Goal: Task Accomplishment & Management: Use online tool/utility

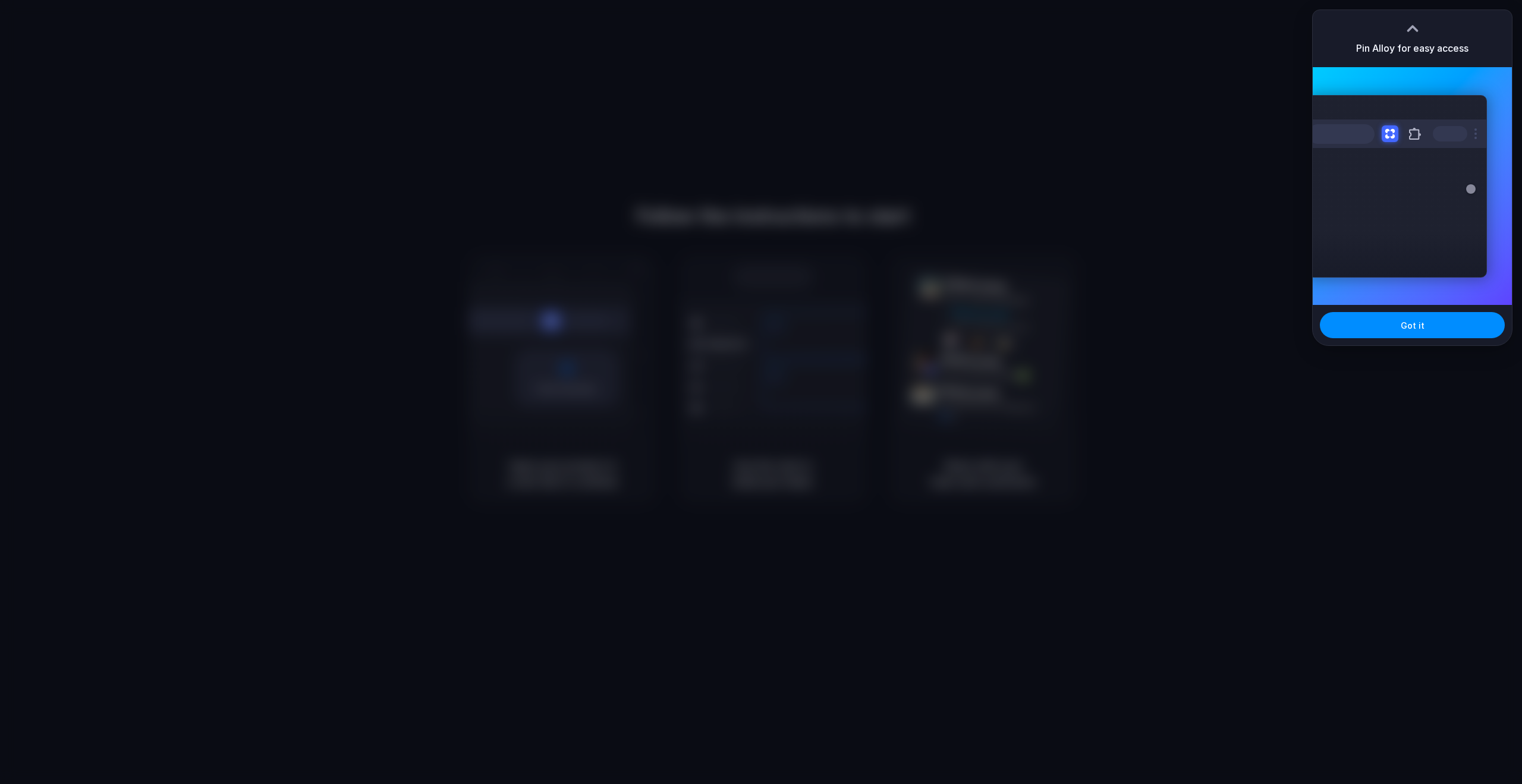
drag, startPoint x: 1473, startPoint y: 18, endPoint x: 1451, endPoint y: 125, distance: 109.2
click at [1474, 18] on div "Pin Alloy for easy access" at bounding box center [1412, 39] width 199 height 57
click at [1431, 322] on button "Got it" at bounding box center [1412, 325] width 185 height 26
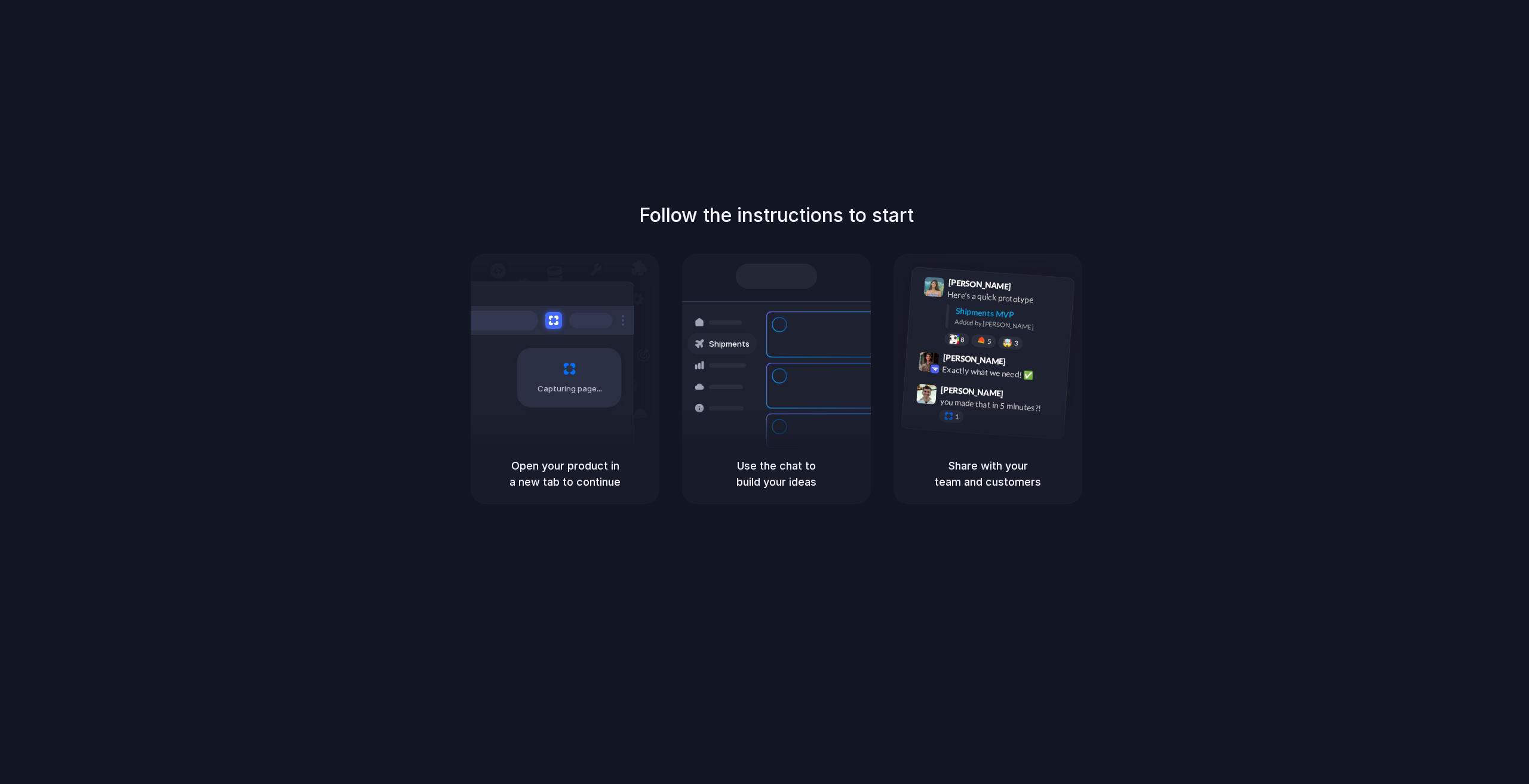
click at [829, 393] on div "Priority • 2-day • Dispatched" at bounding box center [857, 399] width 129 height 10
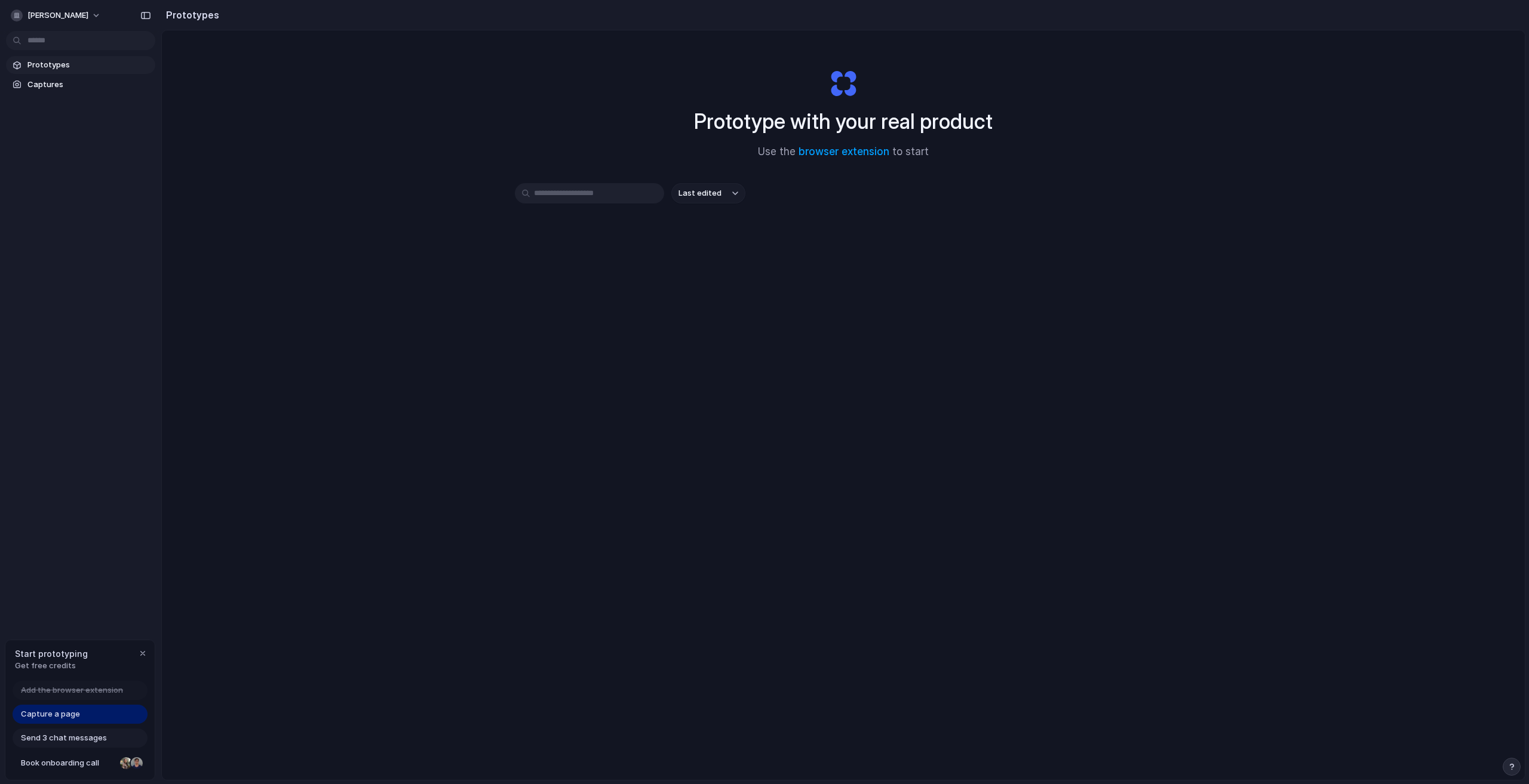
click at [278, 258] on div "Prototype with your real product Use the browser extension to start Last edited" at bounding box center [843, 437] width 1363 height 813
click at [46, 61] on span "Prototypes" at bounding box center [89, 65] width 123 height 12
click at [95, 86] on span "Captures" at bounding box center [89, 85] width 123 height 12
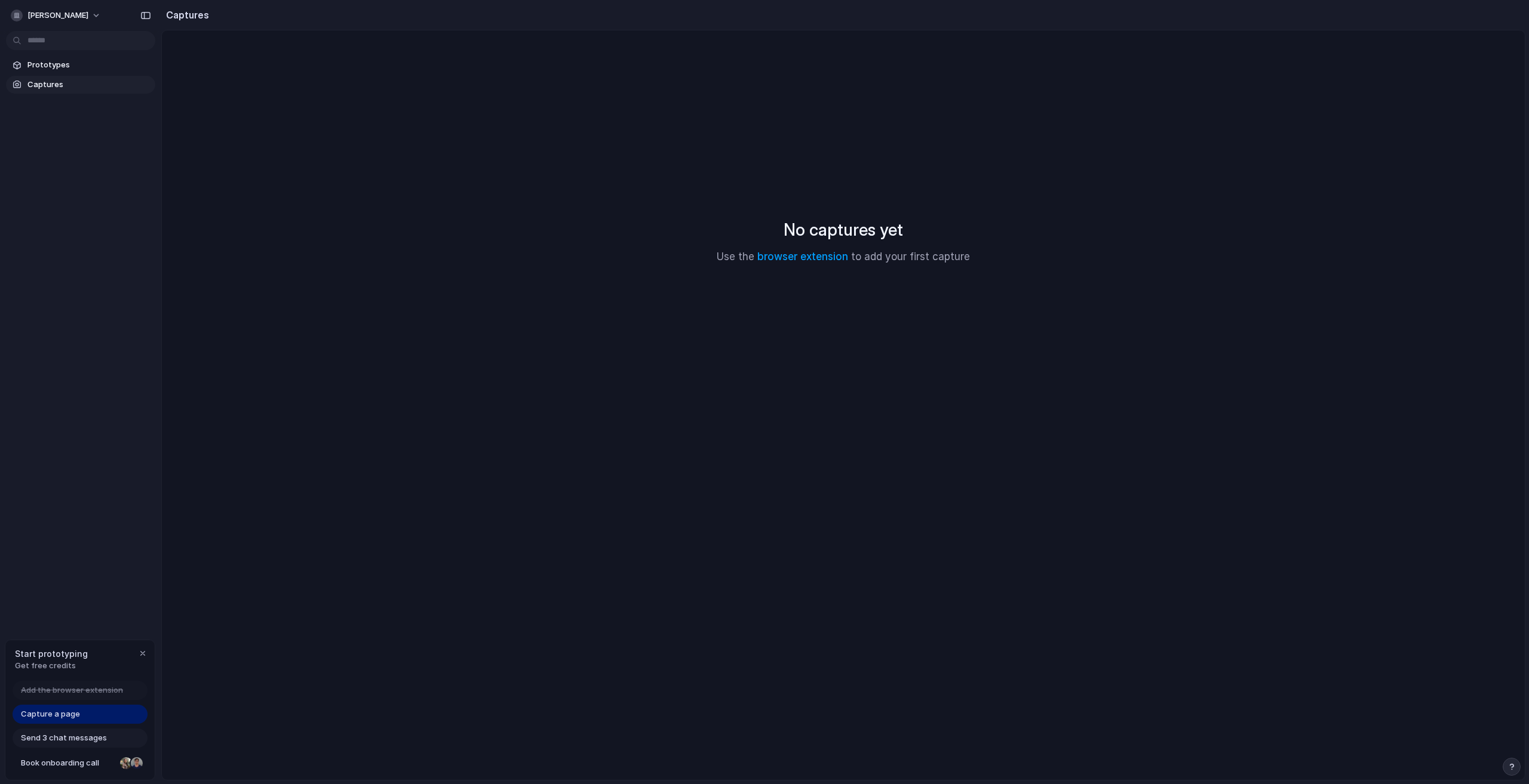
click at [89, 55] on section "Prototypes Captures" at bounding box center [80, 73] width 161 height 40
click at [87, 57] on link "Prototypes" at bounding box center [80, 64] width 149 height 18
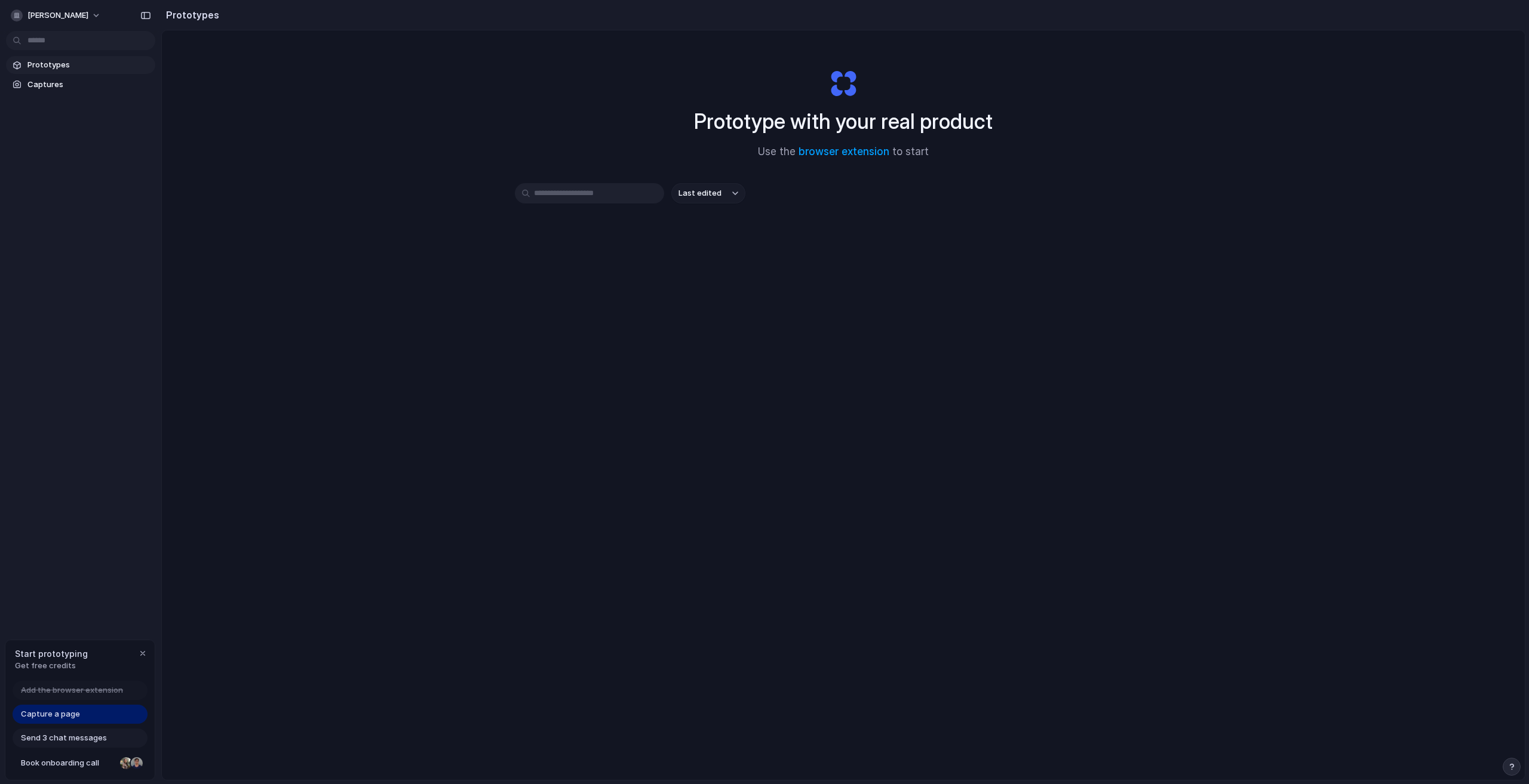
click at [87, 719] on link "Capture a page" at bounding box center [79, 714] width 135 height 19
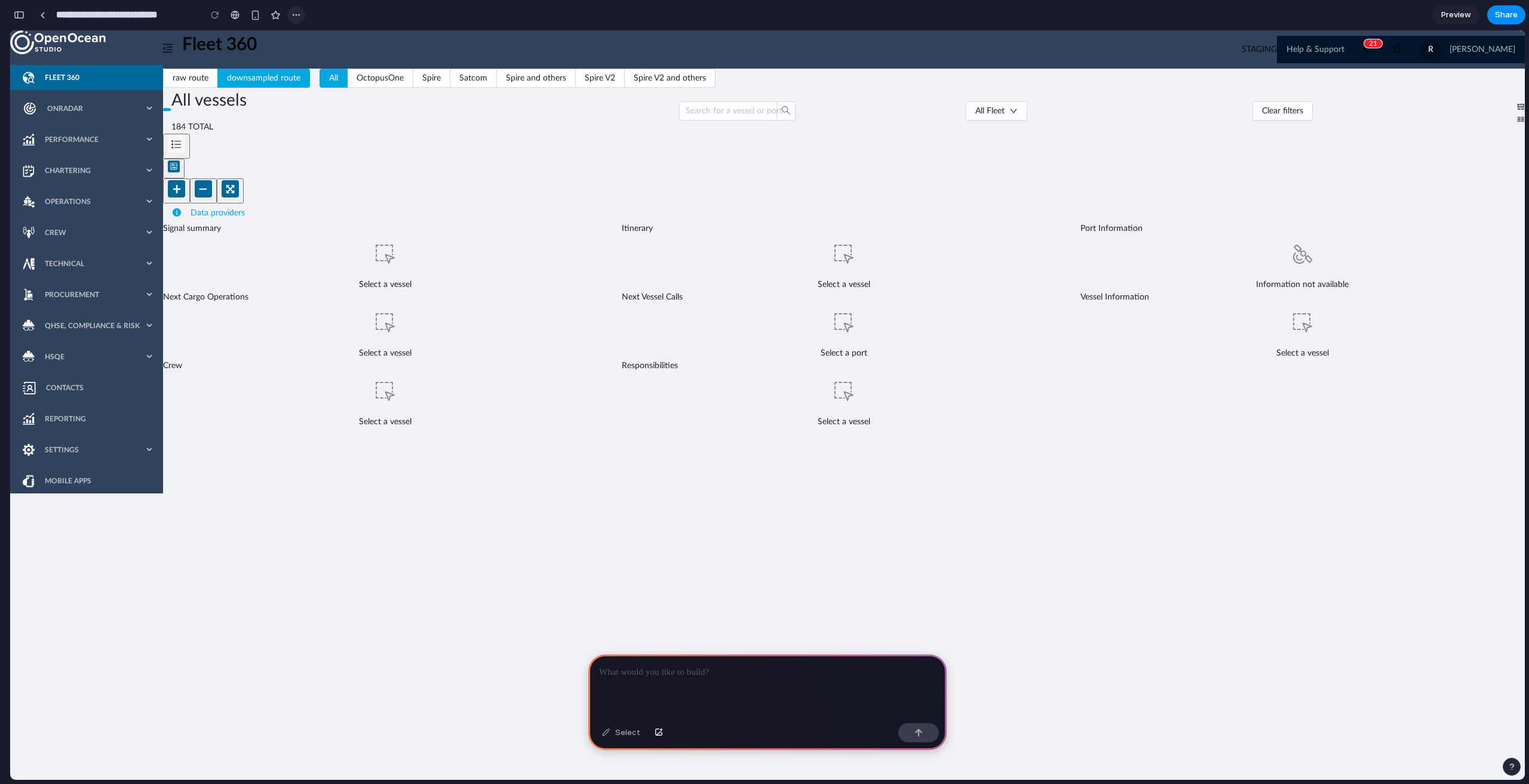
click at [303, 15] on section "**********" at bounding box center [767, 15] width 1515 height 30
click at [300, 15] on div "button" at bounding box center [296, 15] width 10 height 10
drag, startPoint x: 117, startPoint y: 36, endPoint x: 49, endPoint y: 20, distance: 69.9
click at [112, 36] on div "Duplicate Delete" at bounding box center [764, 392] width 1529 height 784
click at [637, 680] on div at bounding box center [767, 687] width 358 height 64
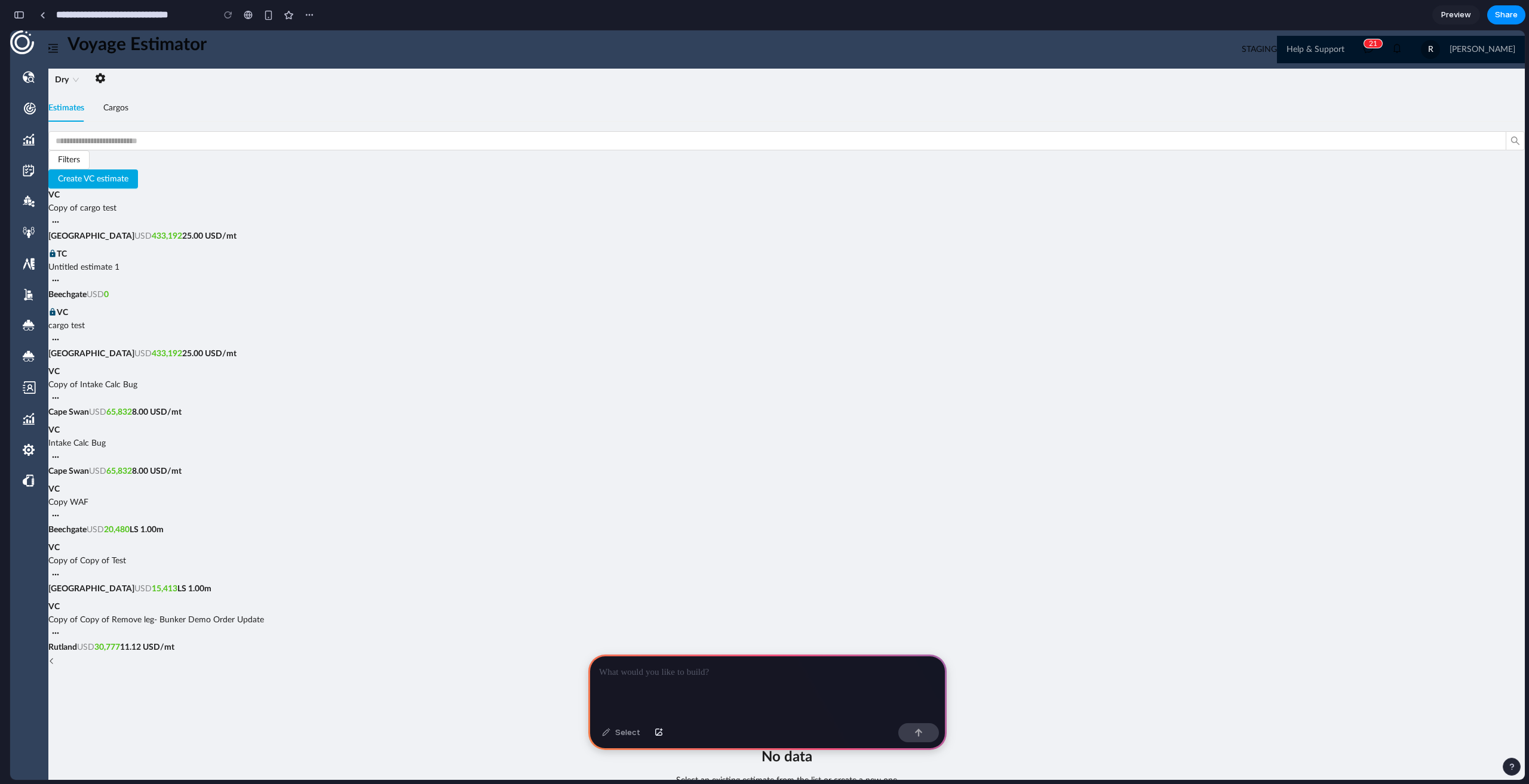
scroll to position [0, 10]
click at [102, 227] on div "VC Copy of cargo test [GEOGRAPHIC_DATA] USD 433,192 25.00 USD/mt" at bounding box center [786, 216] width 1476 height 54
drag, startPoint x: 173, startPoint y: 535, endPoint x: 177, endPoint y: 520, distance: 15.5
click at [173, 555] on div "Copy of Copy of Test" at bounding box center [786, 561] width 1476 height 13
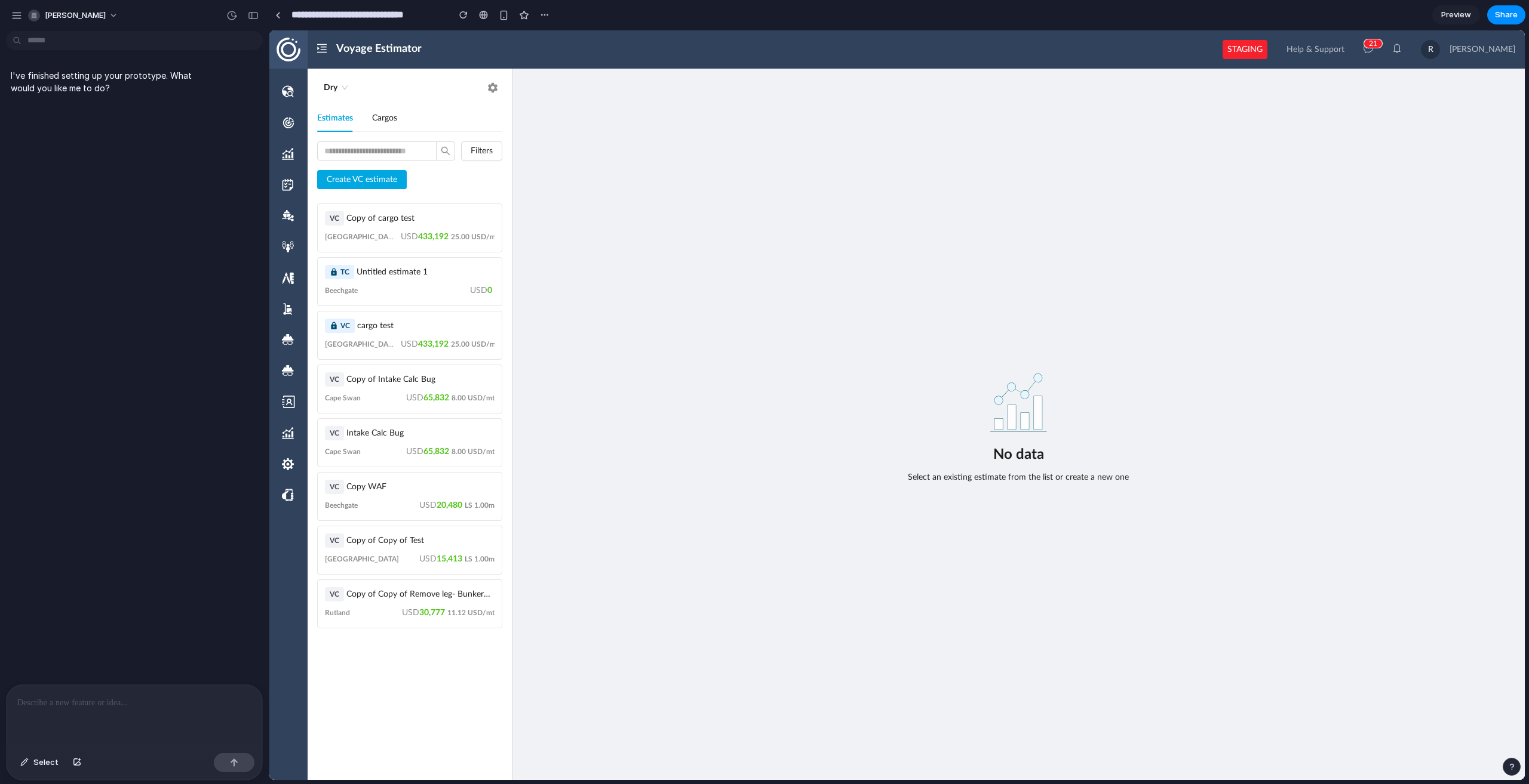
scroll to position [0, 0]
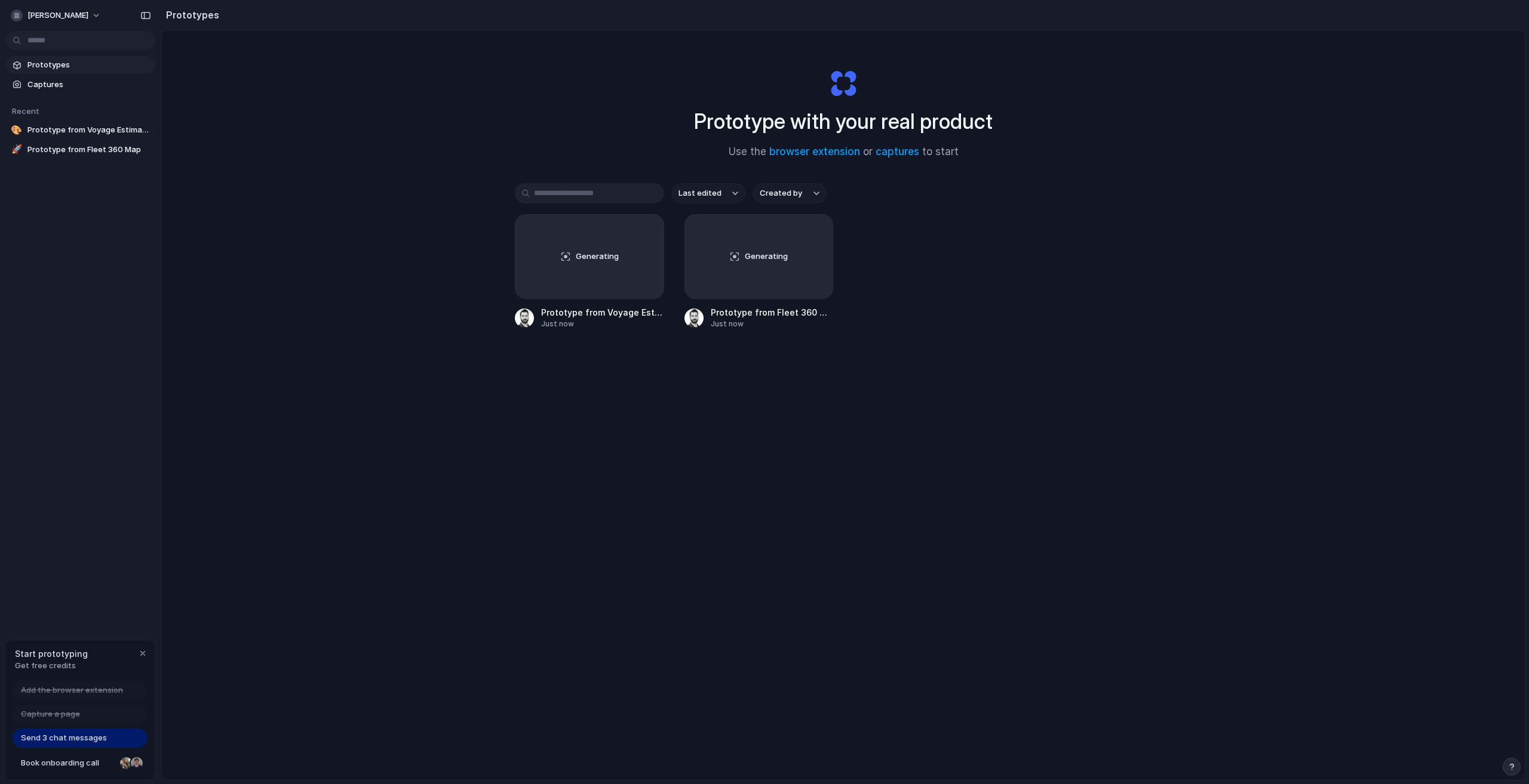
click at [105, 735] on div "Send 3 chat messages" at bounding box center [79, 738] width 135 height 19
click at [74, 134] on span "Prototype from Voyage Estimator" at bounding box center [89, 130] width 123 height 12
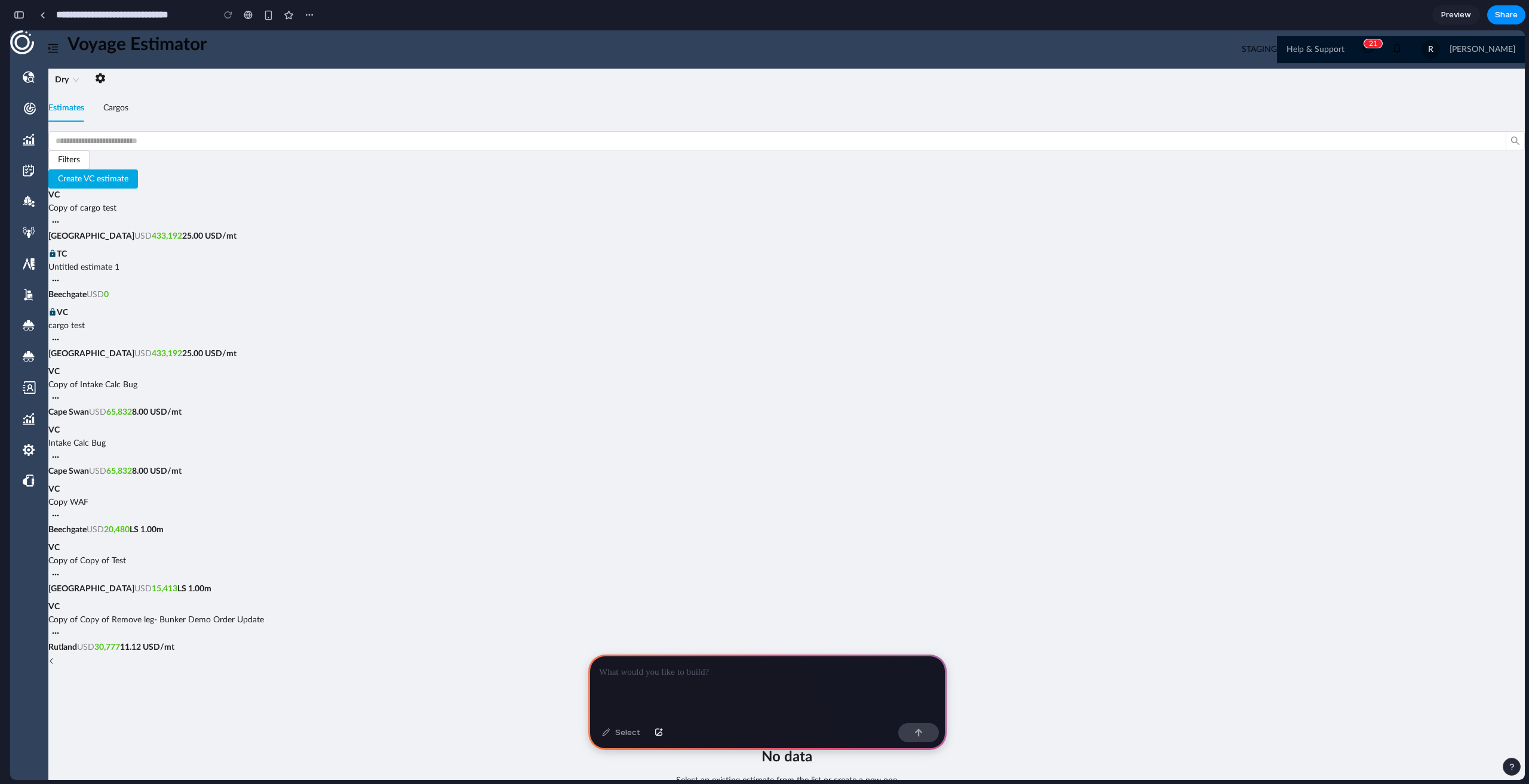
click at [188, 232] on span "USD 433,192 25.00 USD/mt" at bounding box center [185, 236] width 102 height 8
click at [61, 219] on icon "button" at bounding box center [55, 222] width 10 height 10
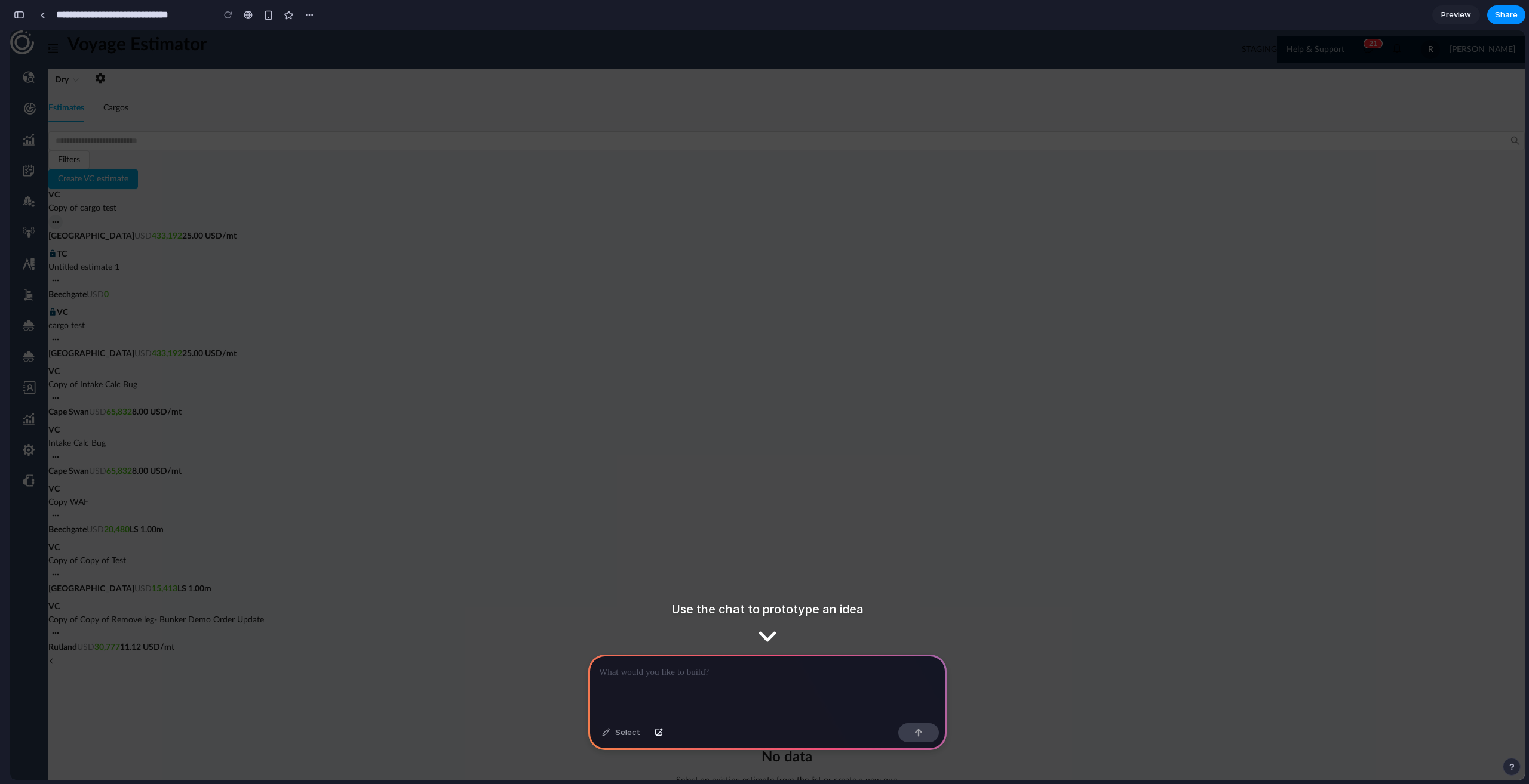
click at [61, 219] on icon "button" at bounding box center [55, 222] width 10 height 10
click at [745, 698] on div at bounding box center [767, 687] width 358 height 64
click at [696, 667] on div "No data Select an existing estimate from the list or create a new one" at bounding box center [786, 727] width 1476 height 119
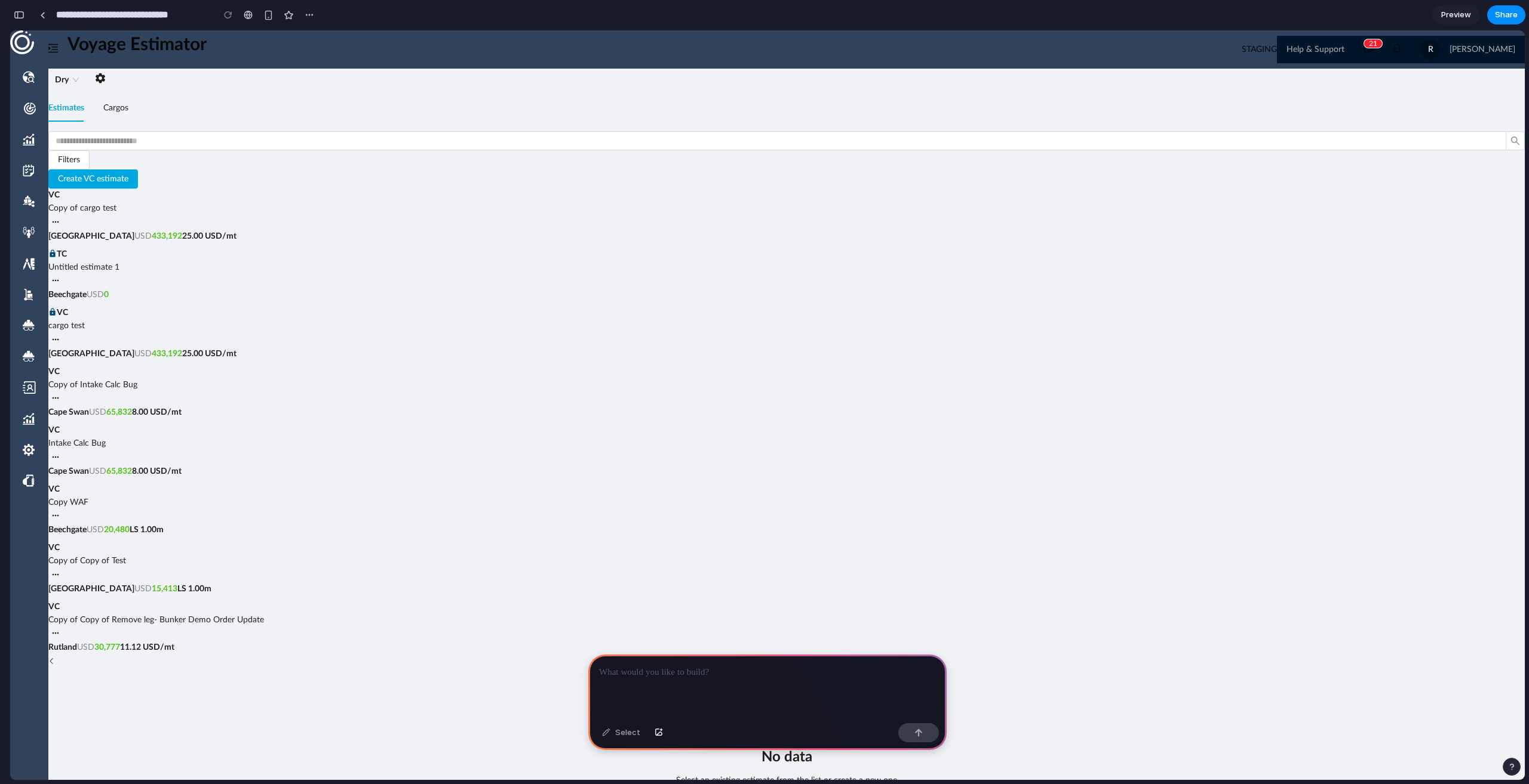
click at [663, 666] on p at bounding box center [767, 673] width 337 height 14
click at [104, 236] on strong "[GEOGRAPHIC_DATA]" at bounding box center [91, 236] width 86 height 8
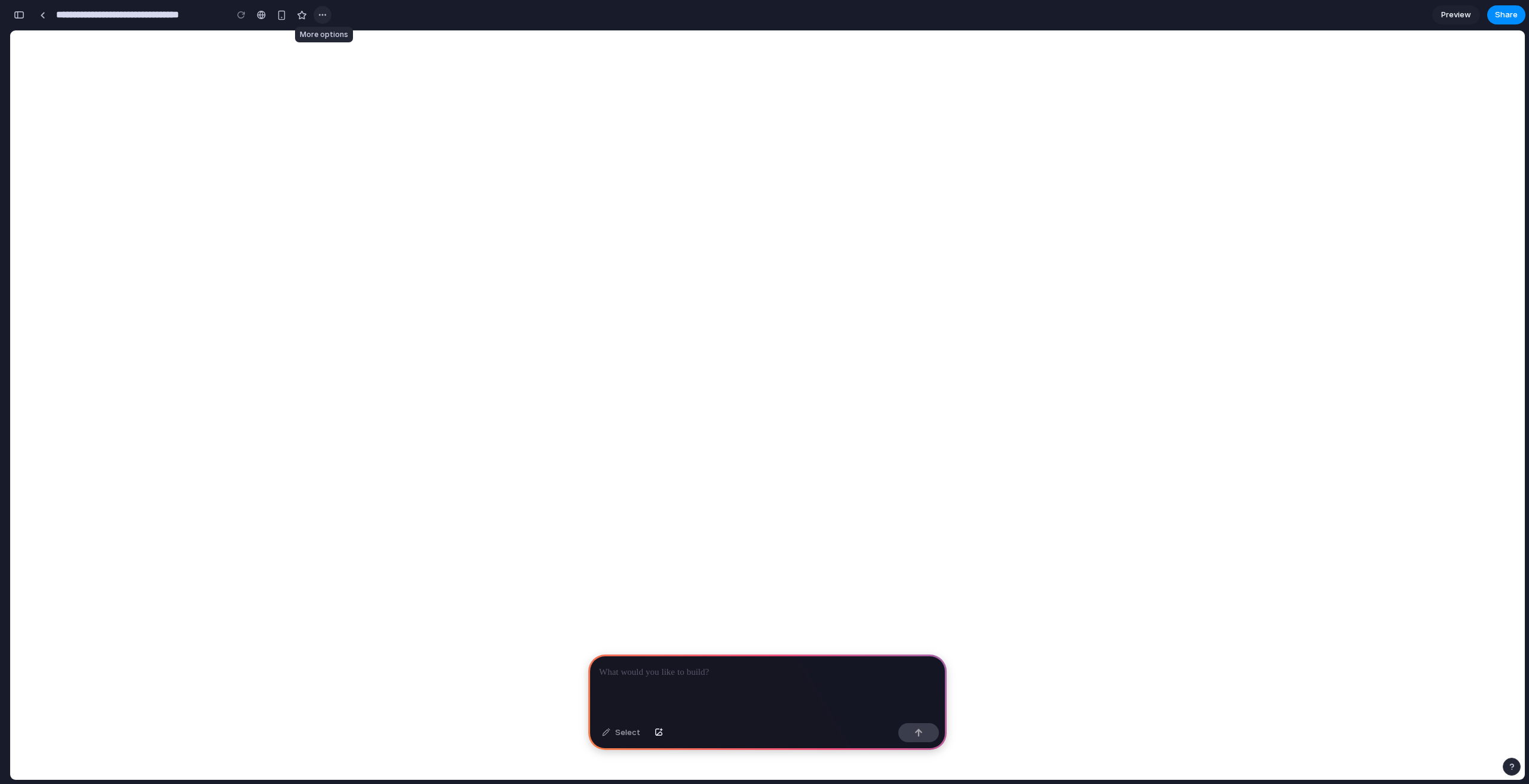
click at [319, 16] on div "button" at bounding box center [322, 15] width 10 height 10
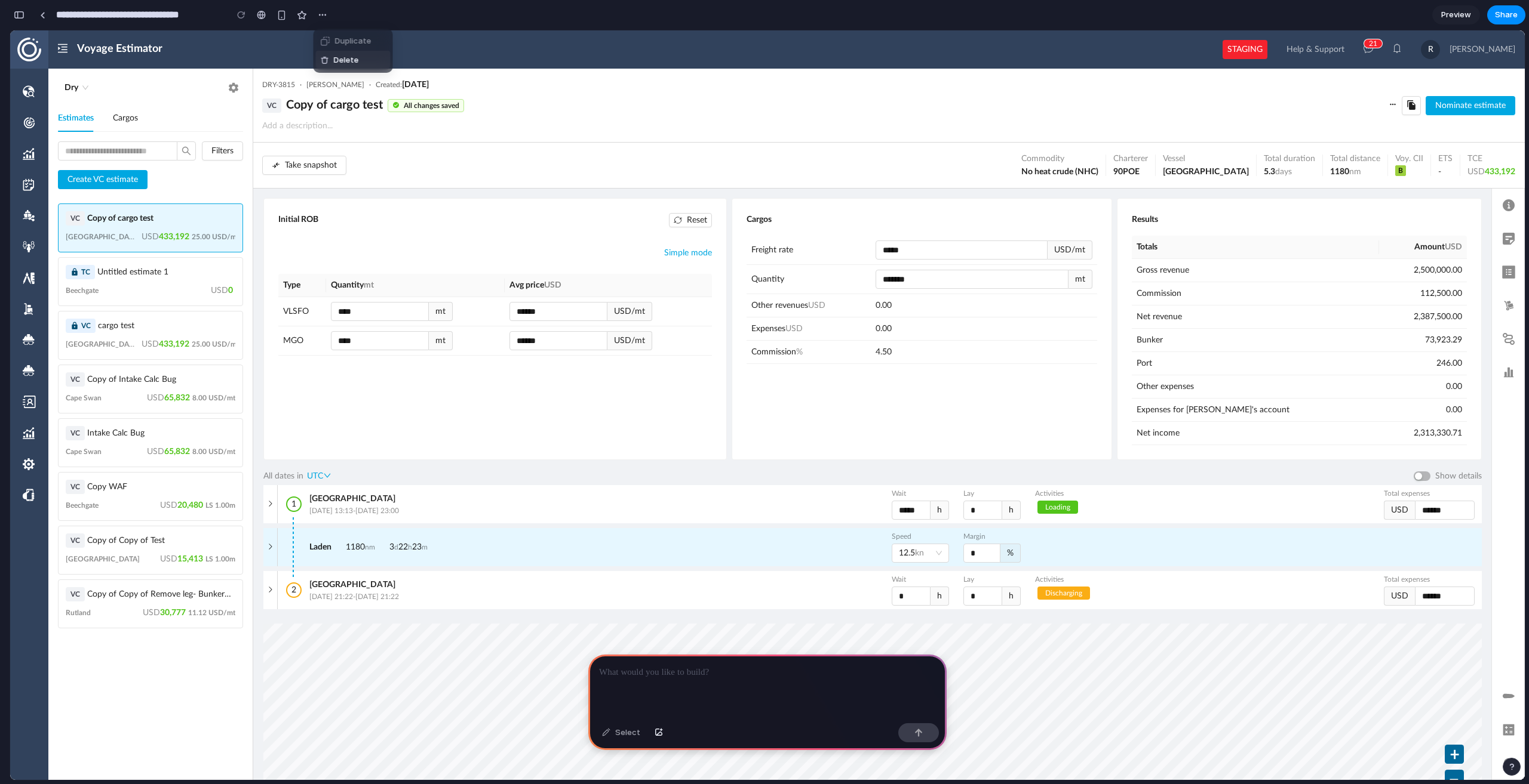
click at [80, 89] on div "Duplicate Delete" at bounding box center [764, 392] width 1529 height 784
click at [84, 85] on span "Dry" at bounding box center [77, 88] width 25 height 13
click at [86, 89] on span "Dry" at bounding box center [77, 88] width 25 height 13
click at [227, 220] on icon "button" at bounding box center [228, 218] width 10 height 10
click at [693, 677] on p at bounding box center [767, 673] width 337 height 14
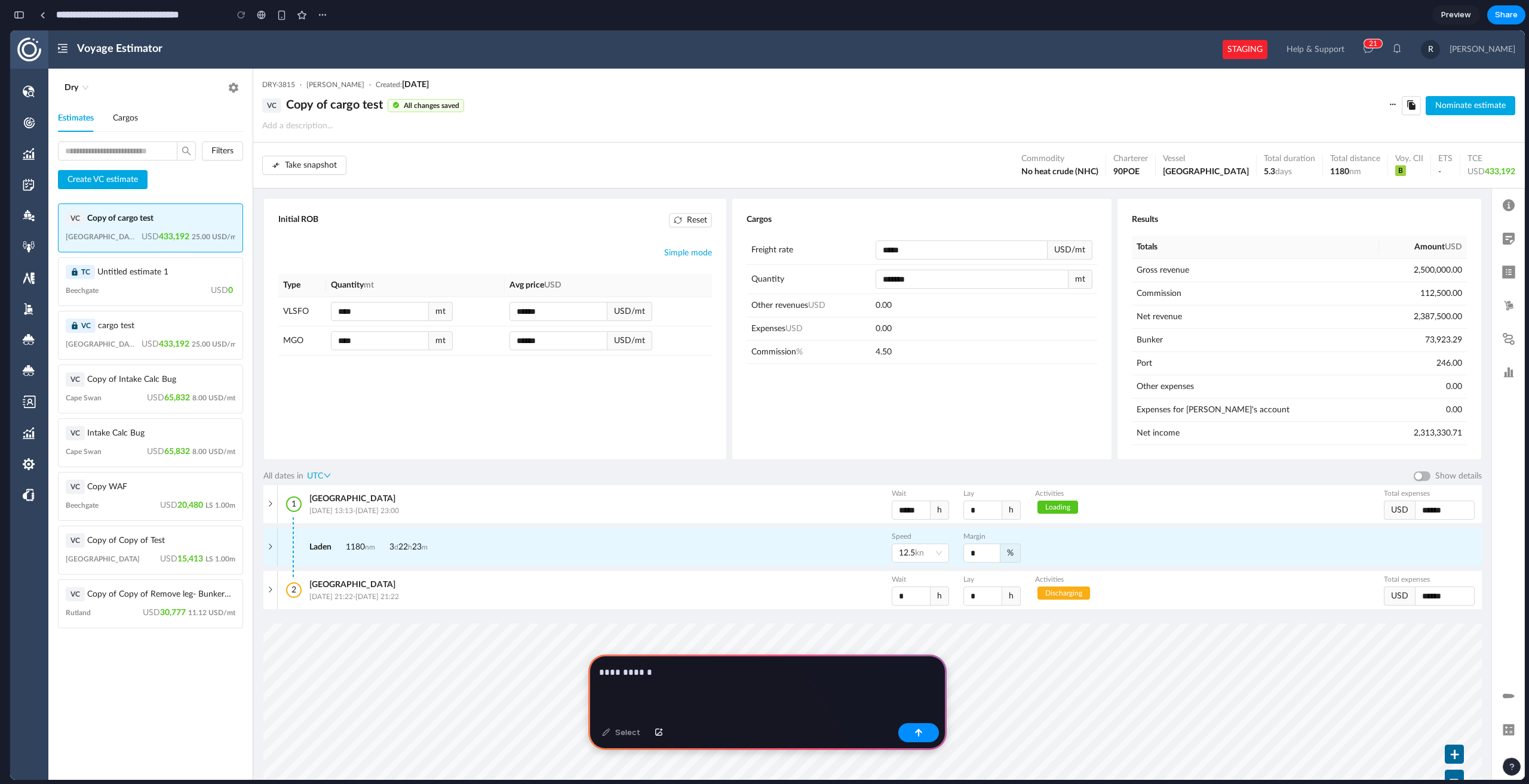
click at [625, 733] on div "Select" at bounding box center [621, 733] width 50 height 19
click at [605, 731] on div "Select" at bounding box center [621, 733] width 50 height 19
click at [654, 668] on p at bounding box center [767, 673] width 337 height 14
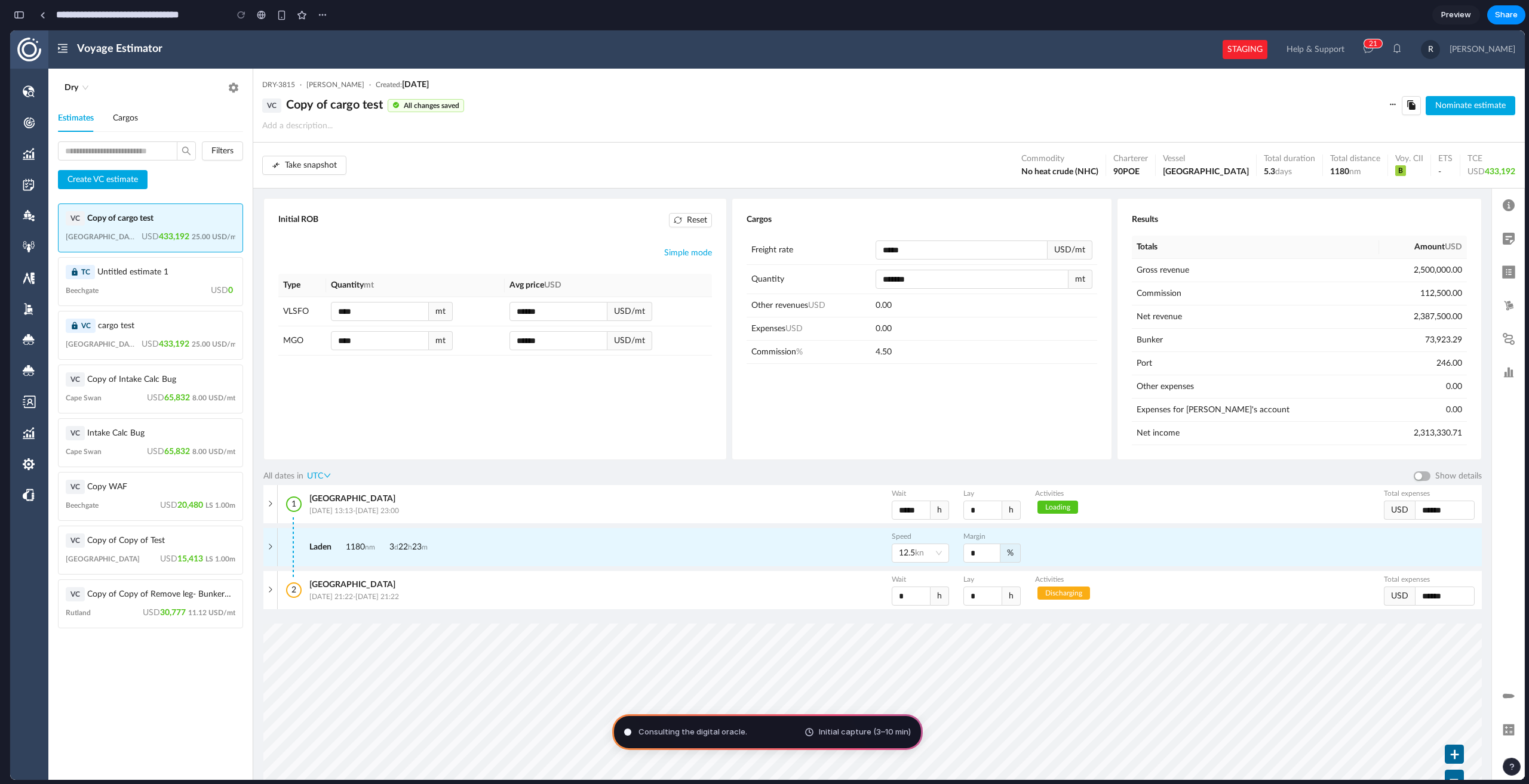
type input "**********"
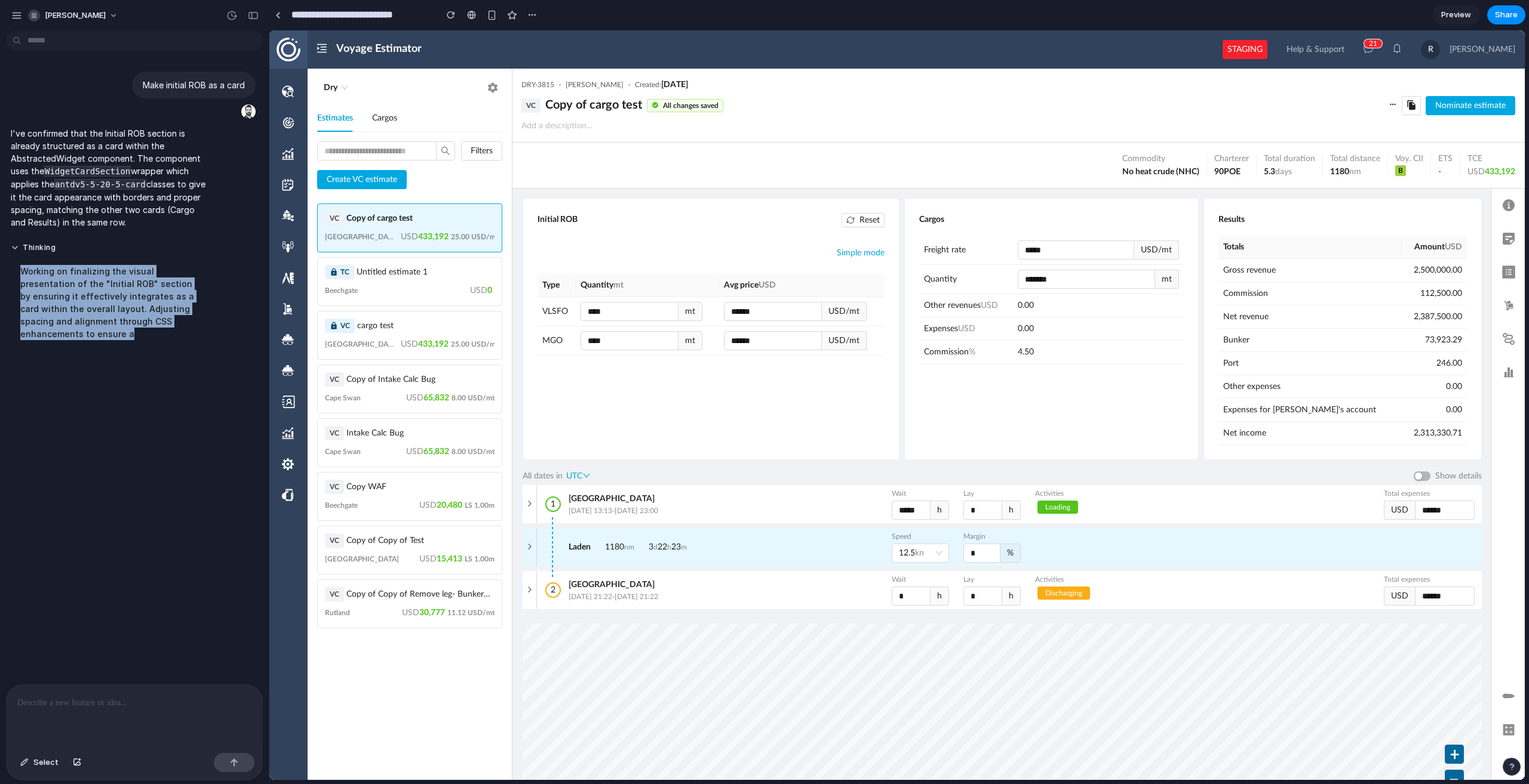
drag, startPoint x: 21, startPoint y: 268, endPoint x: 137, endPoint y: 357, distance: 146.2
click at [137, 357] on div "Make initial ROB as a card I've confirmed that the Initial ROB section is alrea…" at bounding box center [130, 360] width 261 height 649
click at [137, 357] on div "Make initial ROB as a card I've confirmed that the Initial ROB section is alrea…" at bounding box center [130, 360] width 261 height 649
click at [745, 250] on div "Simple mode" at bounding box center [711, 253] width 347 height 13
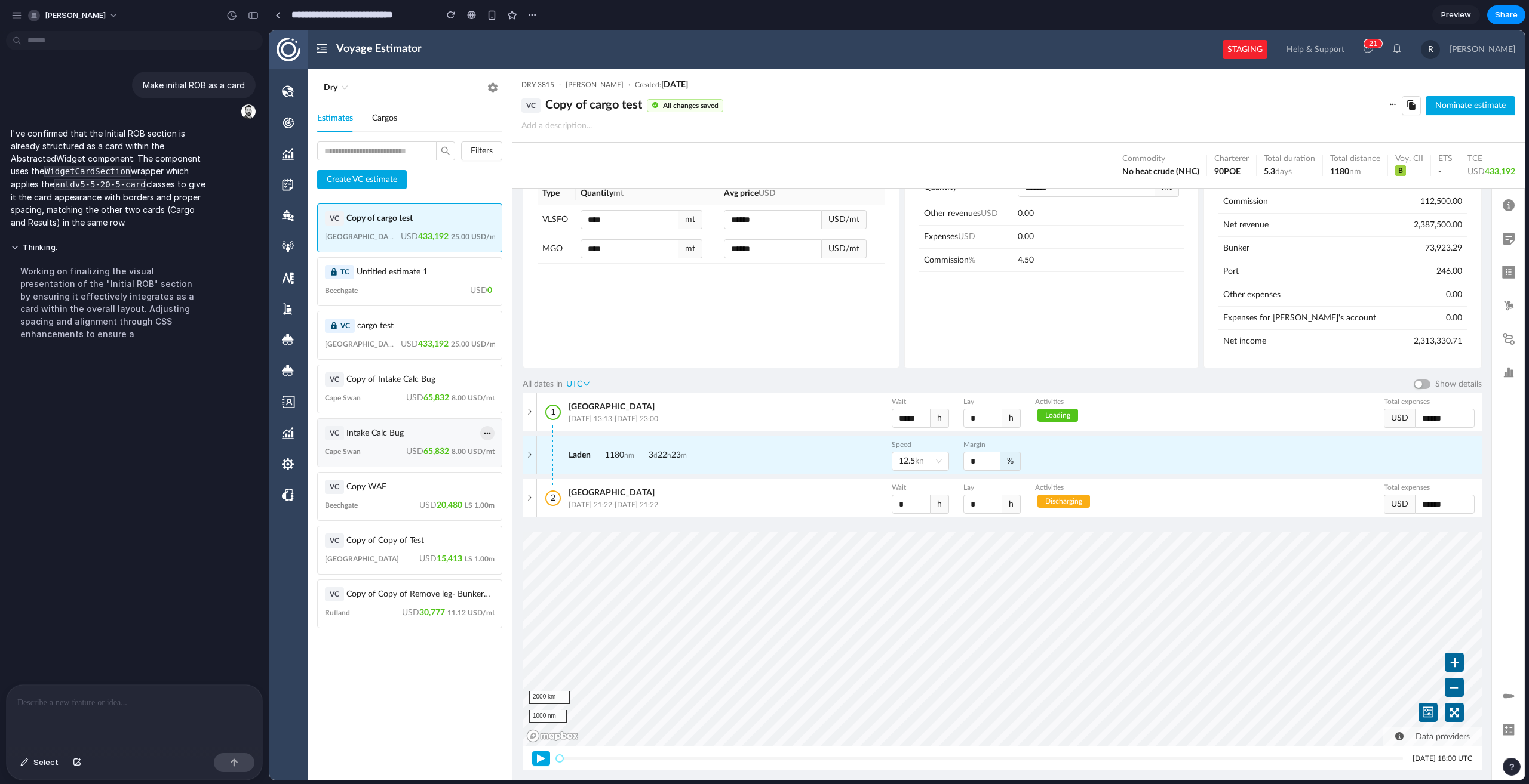
click at [488, 436] on icon "button" at bounding box center [487, 433] width 10 height 10
click at [619, 358] on div "Initial ROB Reset Simple mode Type Quantity mt Avg price USD VLSFO **** mt ****…" at bounding box center [711, 237] width 377 height 262
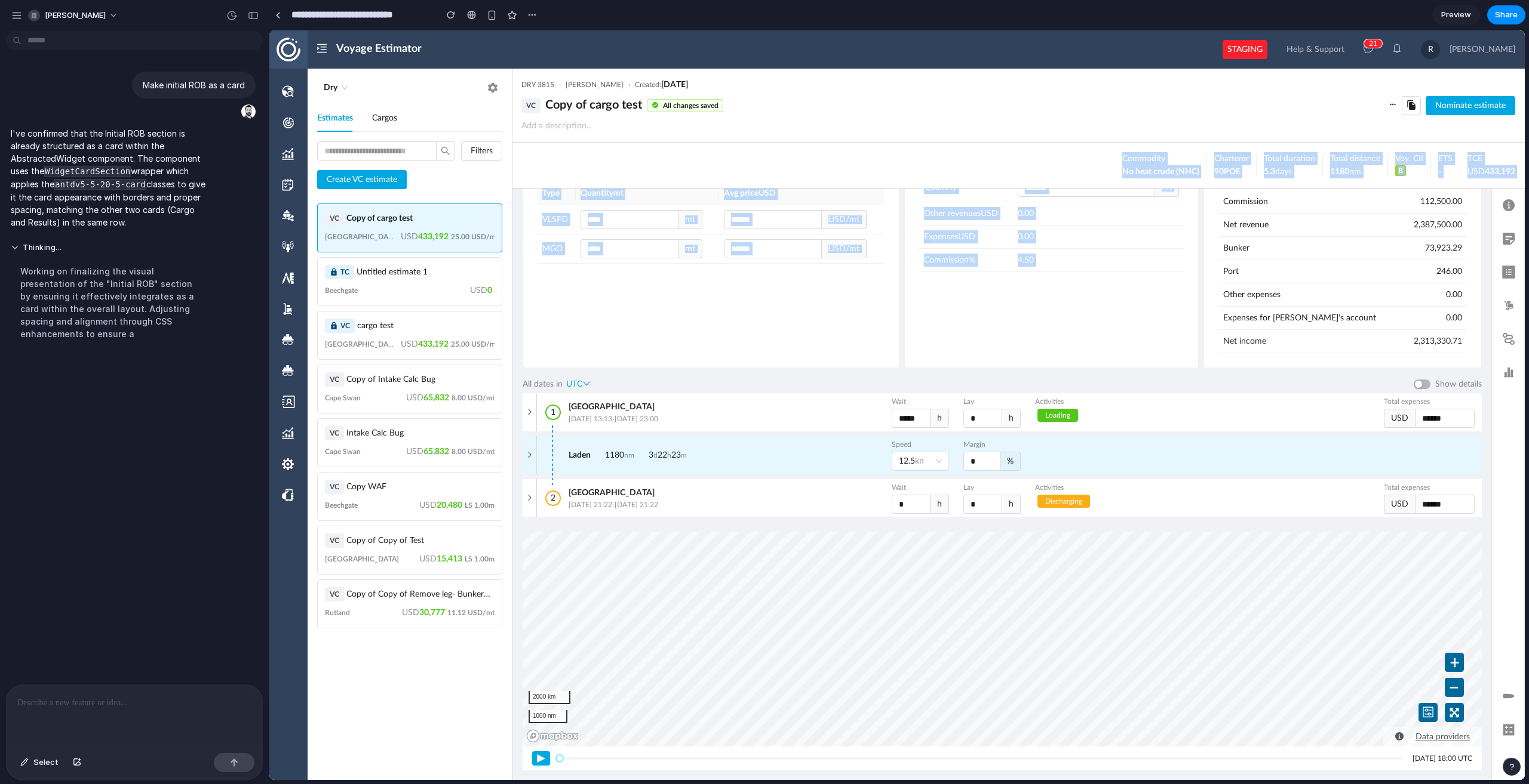
drag, startPoint x: 1109, startPoint y: 153, endPoint x: 1388, endPoint y: 193, distance: 281.9
click at [1388, 193] on div "DRY-3815 · James Law · Created: 04 Sep 2025 VC Copy of cargo test All changes s…" at bounding box center [1018, 424] width 1013 height 712
click at [1383, 186] on div "Commodity No heat crude (NHC) Charterer 90POE Total duration 5.3 days Total dis…" at bounding box center [1018, 165] width 1013 height 46
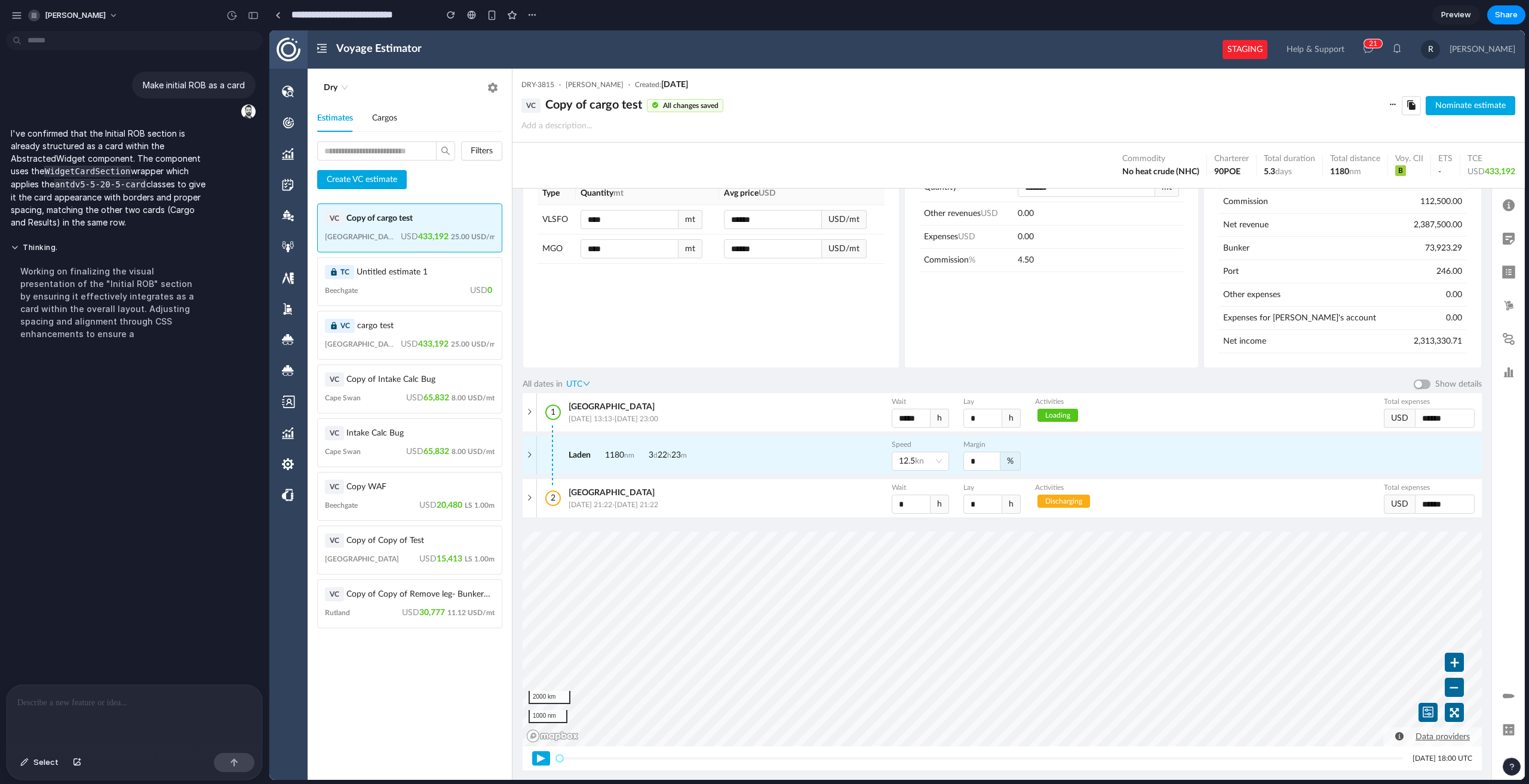
scroll to position [0, 0]
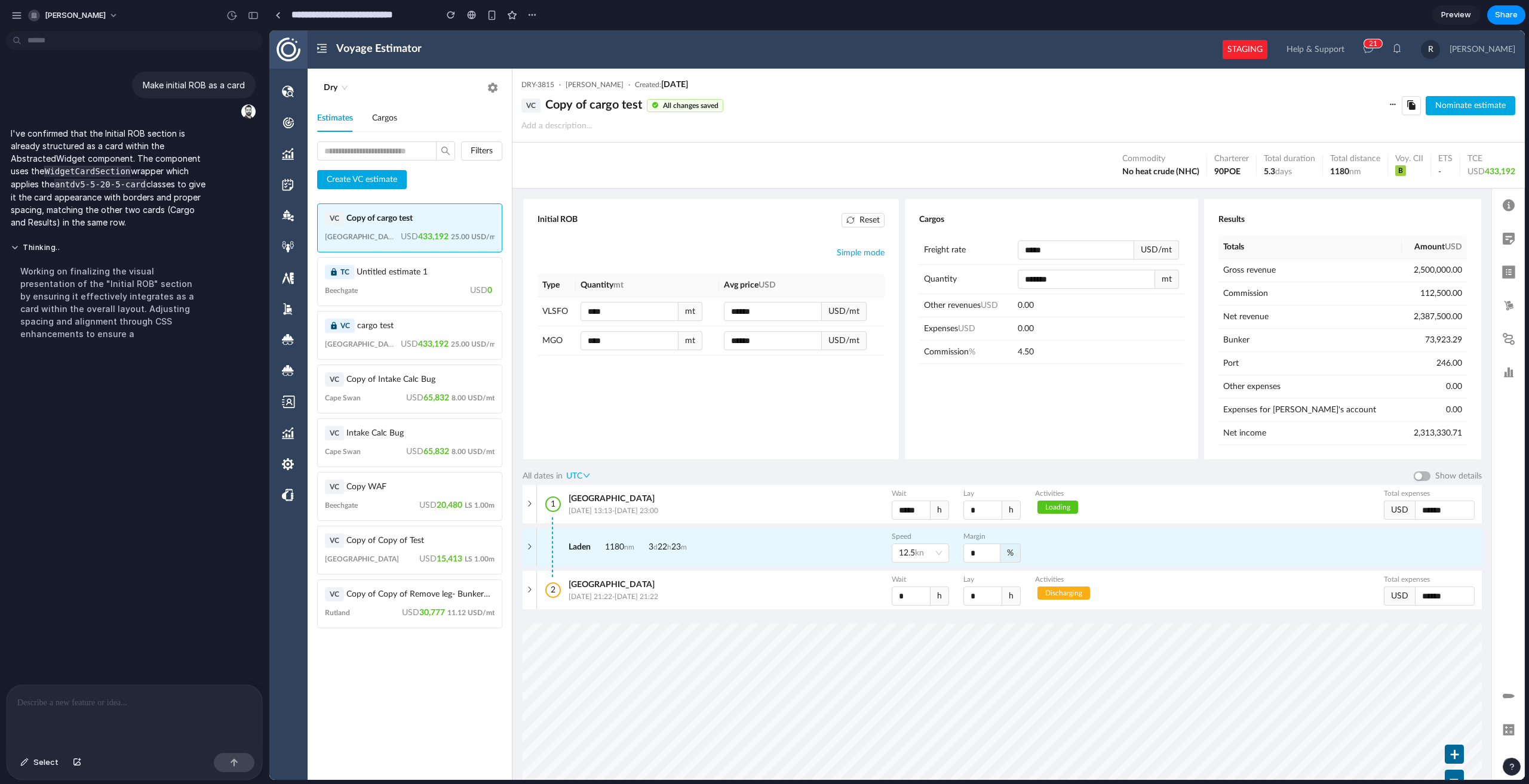
click at [321, 53] on icon at bounding box center [322, 49] width 10 height 9
click at [648, 310] on input "****" at bounding box center [629, 311] width 96 height 18
type input "*******"
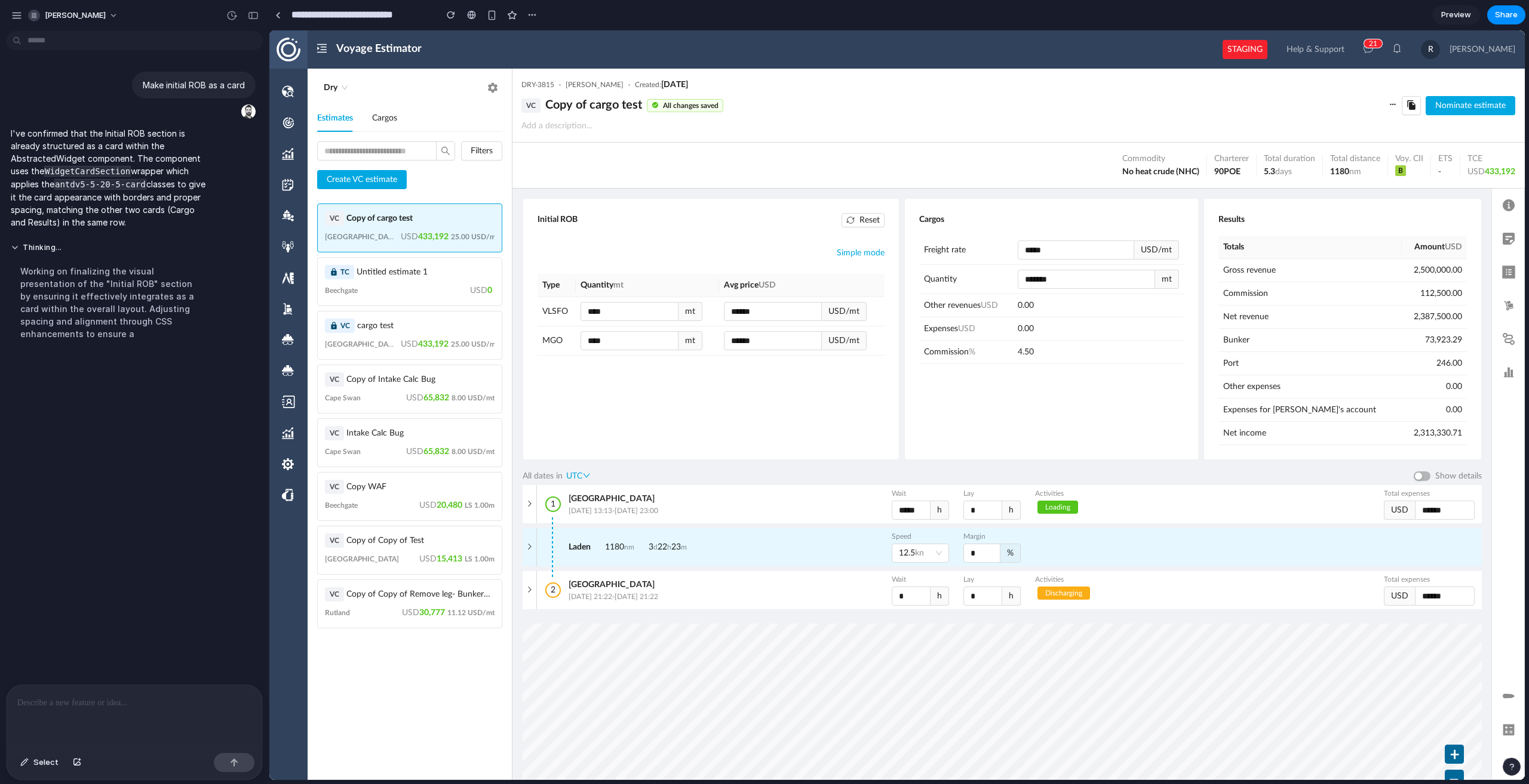
click at [686, 320] on div "mt" at bounding box center [690, 311] width 24 height 19
click at [1099, 251] on input "*****" at bounding box center [1076, 249] width 115 height 18
drag, startPoint x: 1061, startPoint y: 226, endPoint x: 996, endPoint y: 199, distance: 70.4
click at [1058, 225] on div "Cargos" at bounding box center [1051, 219] width 264 height 13
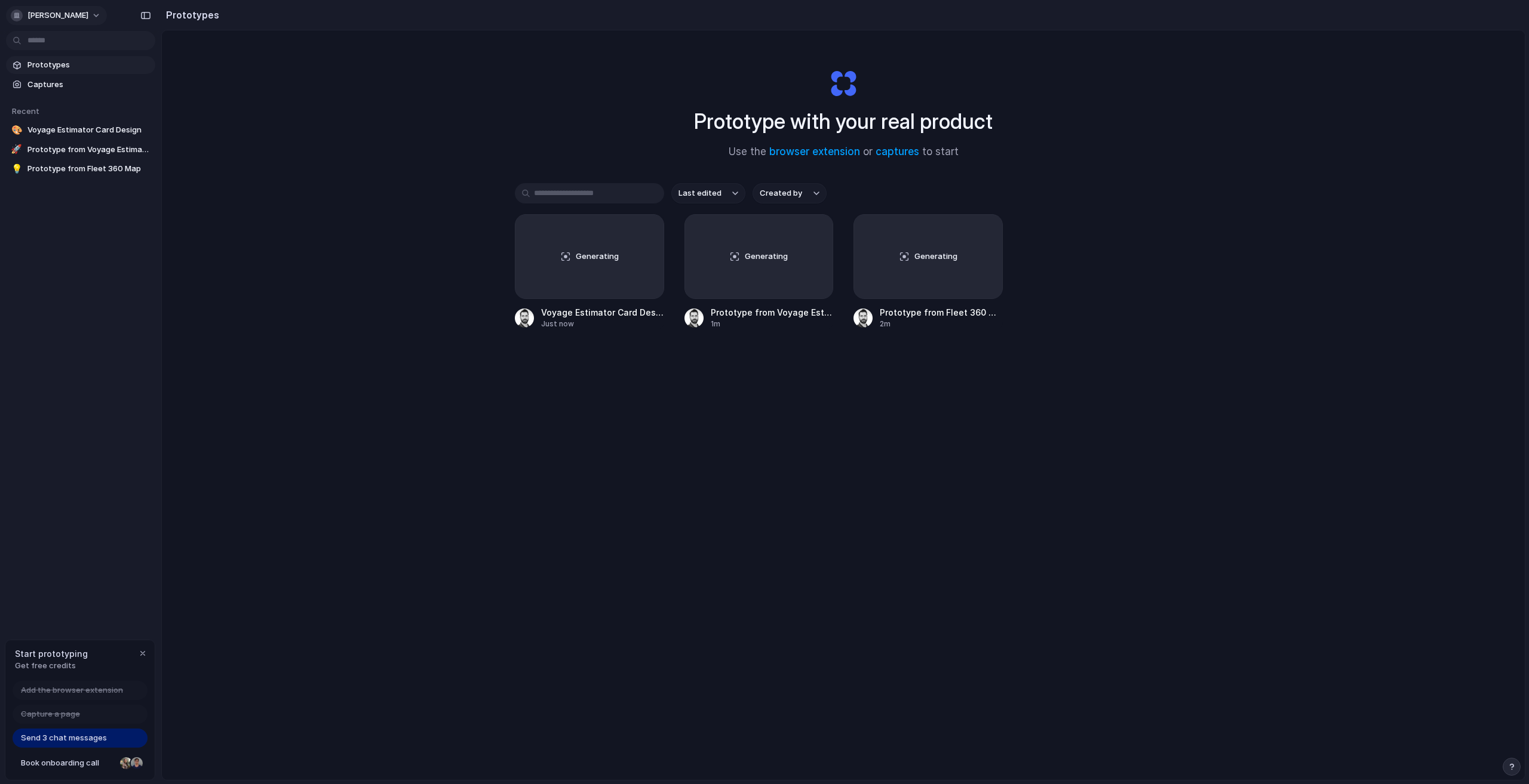
click at [64, 11] on span "[PERSON_NAME]" at bounding box center [57, 16] width 61 height 12
drag, startPoint x: 386, startPoint y: 133, endPoint x: 374, endPoint y: 118, distance: 19.2
click at [386, 133] on div "Settings Invite members Change theme Sign out" at bounding box center [764, 392] width 1529 height 784
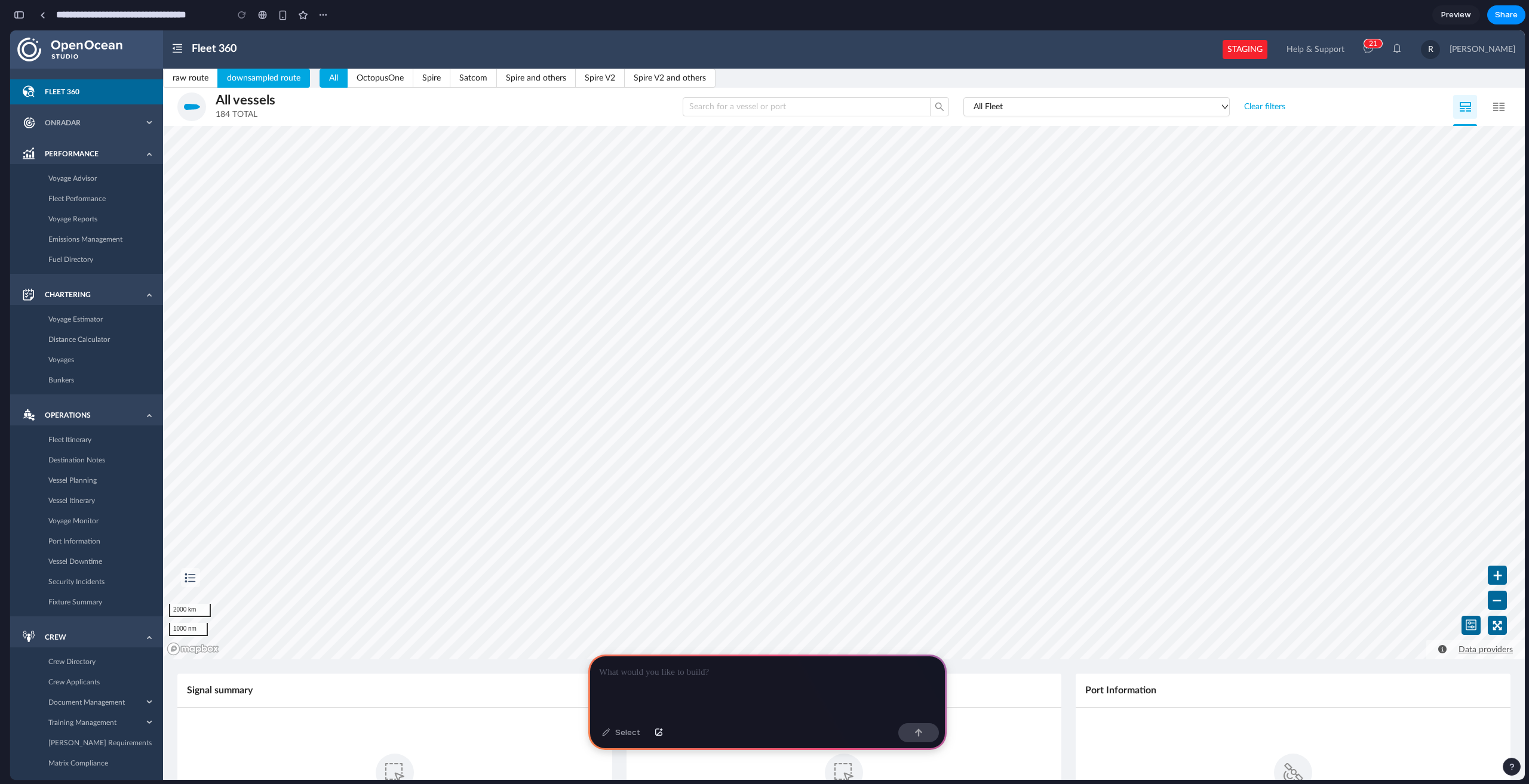
scroll to position [0, 10]
click at [638, 675] on p at bounding box center [767, 673] width 337 height 14
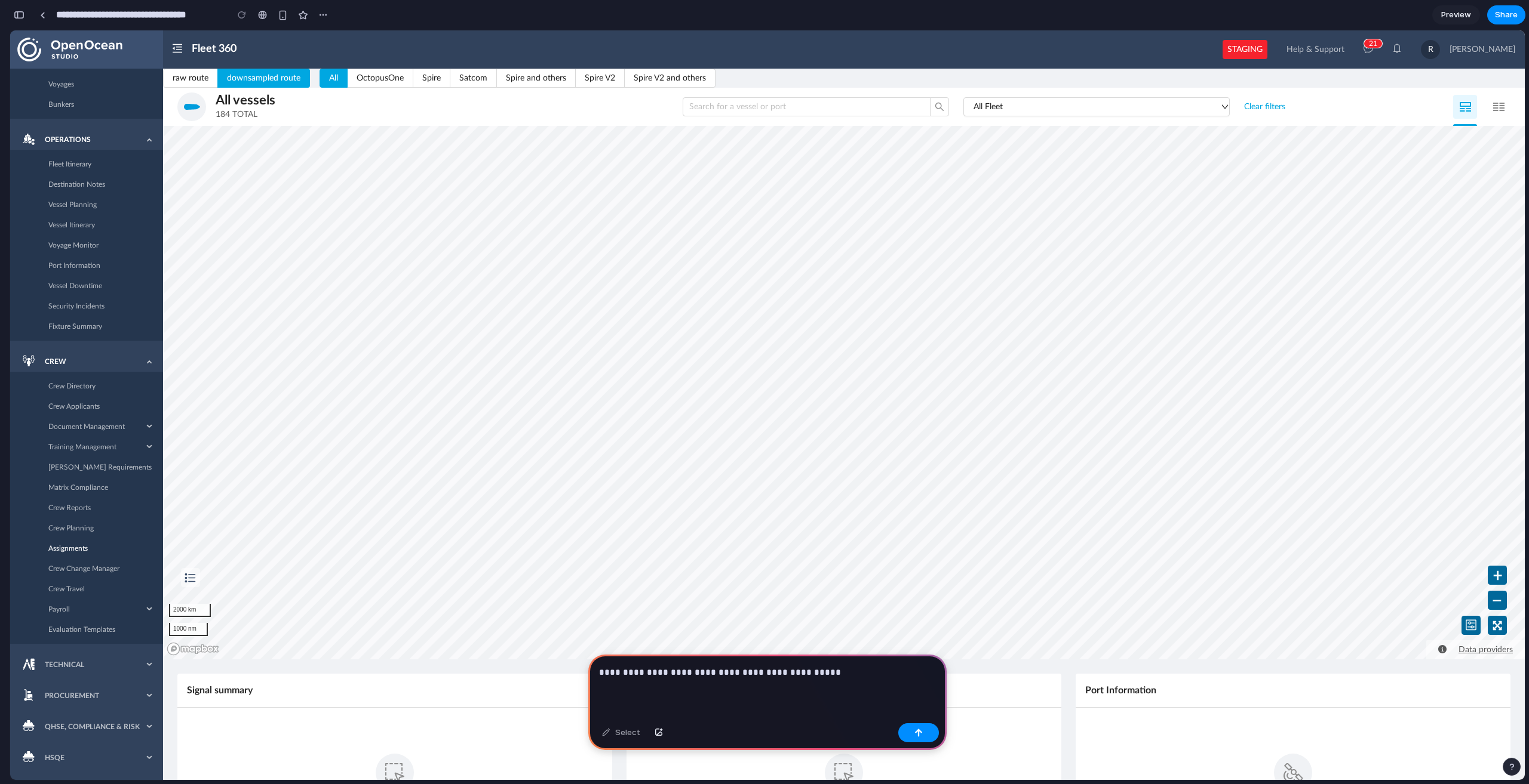
scroll to position [391, 0]
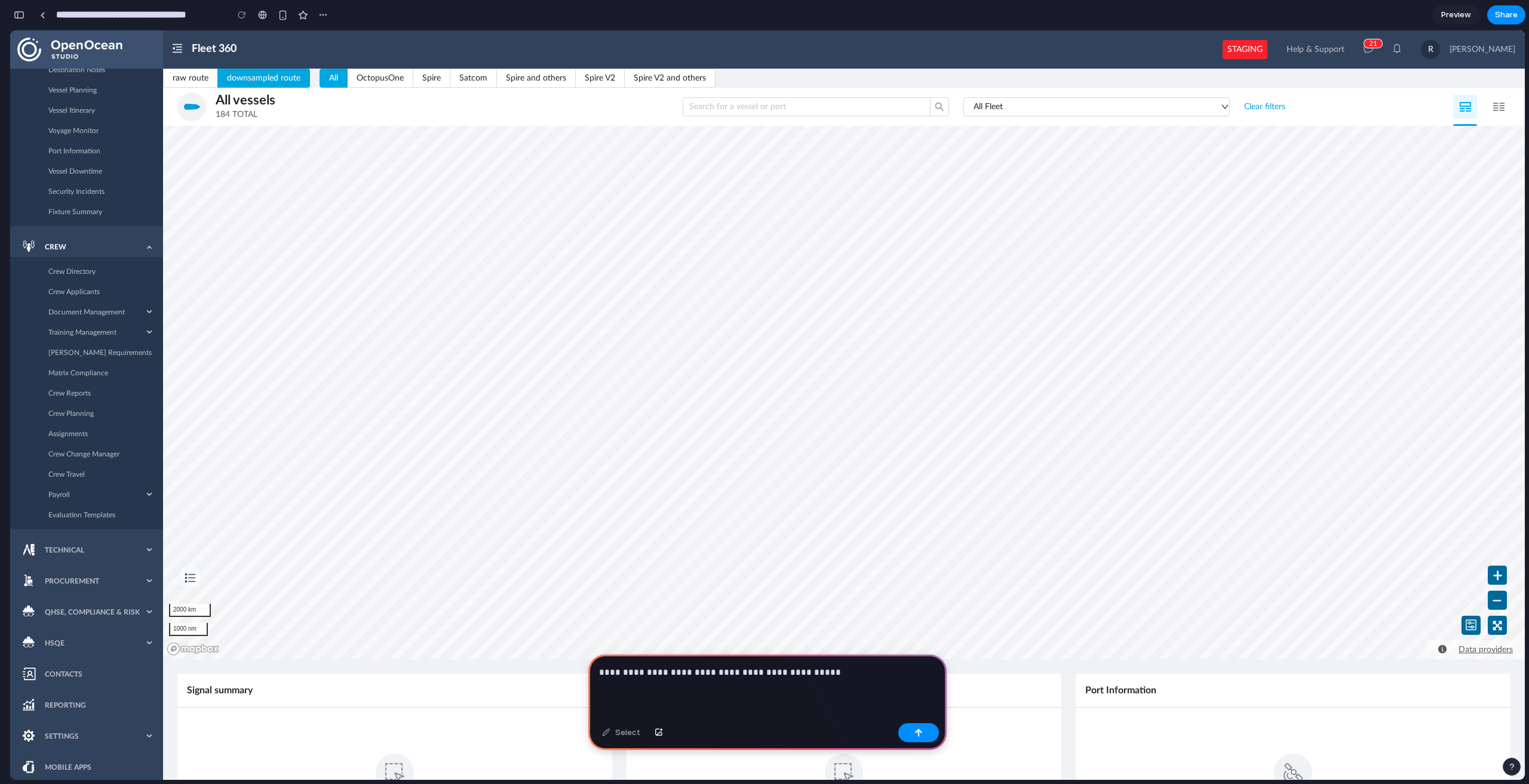
click at [777, 669] on p "**********" at bounding box center [767, 673] width 337 height 14
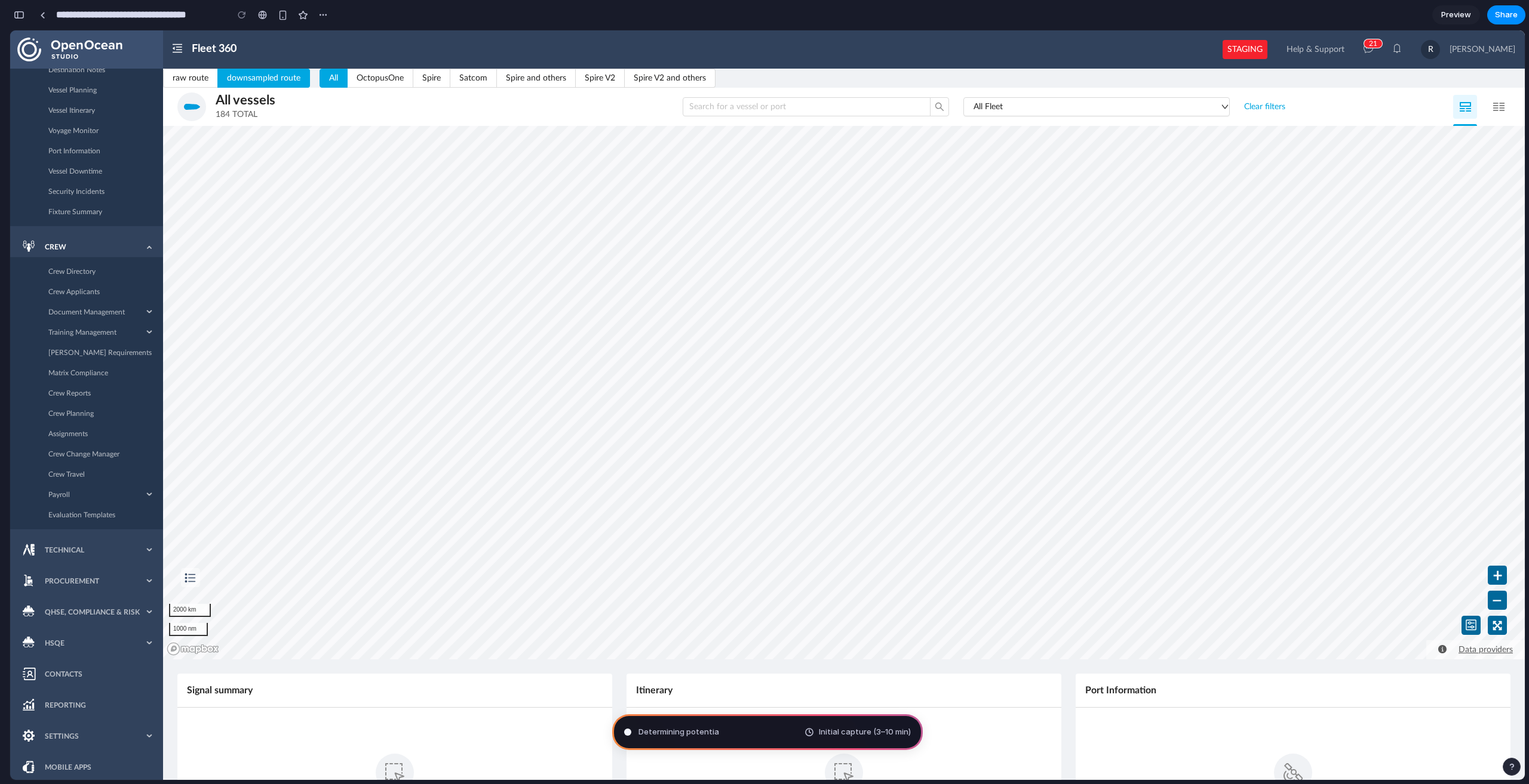
type input "**********"
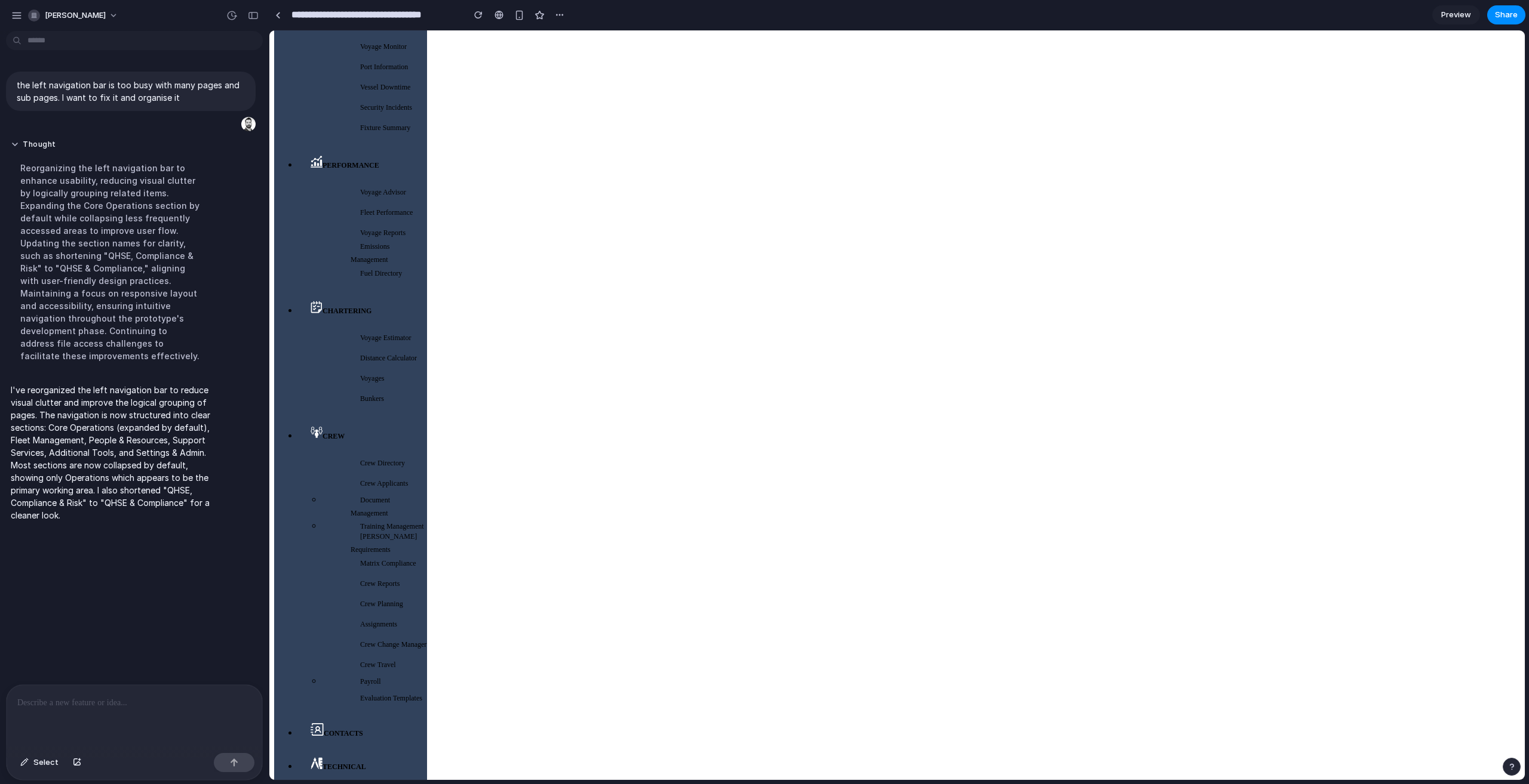
scroll to position [0, 0]
drag, startPoint x: 369, startPoint y: 597, endPoint x: 347, endPoint y: 602, distance: 22.6
click at [345, 619] on span "Crew" at bounding box center [334, 624] width 22 height 10
click at [322, 621] on span "Crew" at bounding box center [334, 625] width 22 height 8
click at [128, 717] on div at bounding box center [134, 716] width 255 height 63
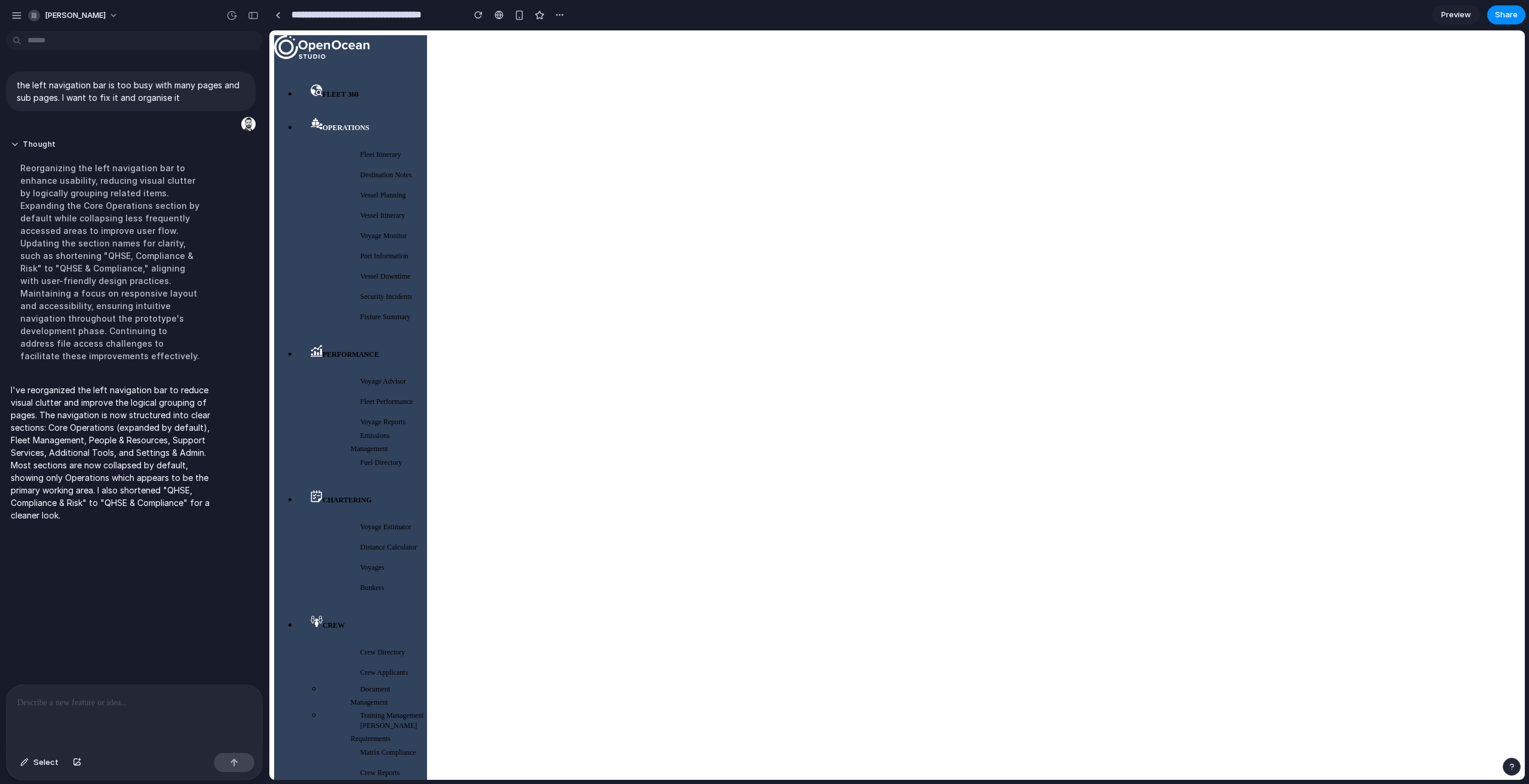
scroll to position [360, 0]
click at [401, 710] on span "Training Management" at bounding box center [387, 715] width 74 height 10
click at [412, 683] on div "Document Management" at bounding box center [374, 696] width 105 height 26
click at [405, 709] on div "Training Management" at bounding box center [374, 716] width 105 height 13
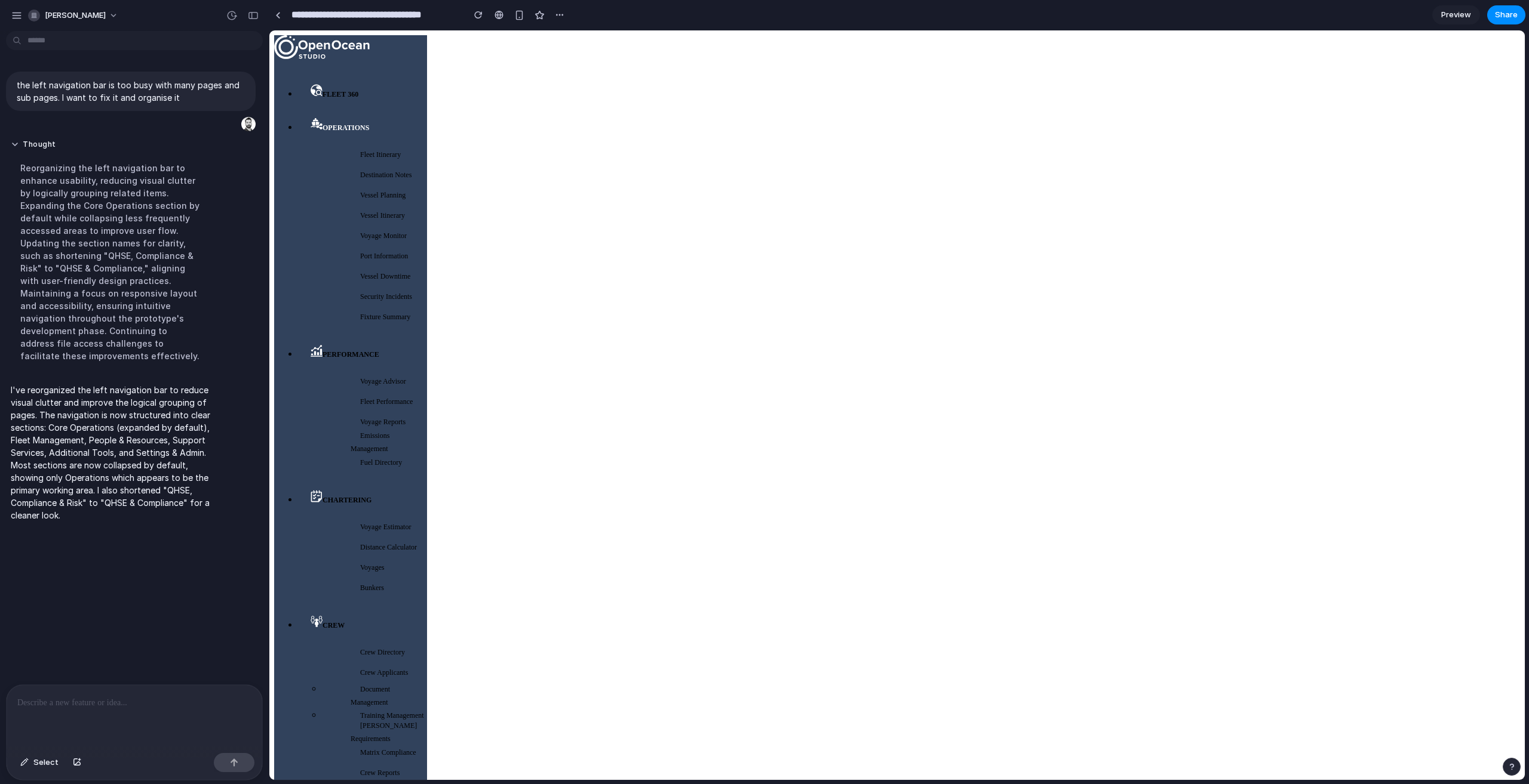
drag, startPoint x: 408, startPoint y: 333, endPoint x: 367, endPoint y: 333, distance: 41.0
click at [408, 709] on div "Training Management" at bounding box center [374, 716] width 105 height 13
drag, startPoint x: 47, startPoint y: 404, endPoint x: 113, endPoint y: 408, distance: 66.1
click at [109, 408] on p "I've reorganized the left navigation bar to reduce visual clutter and improve t…" at bounding box center [110, 453] width 199 height 138
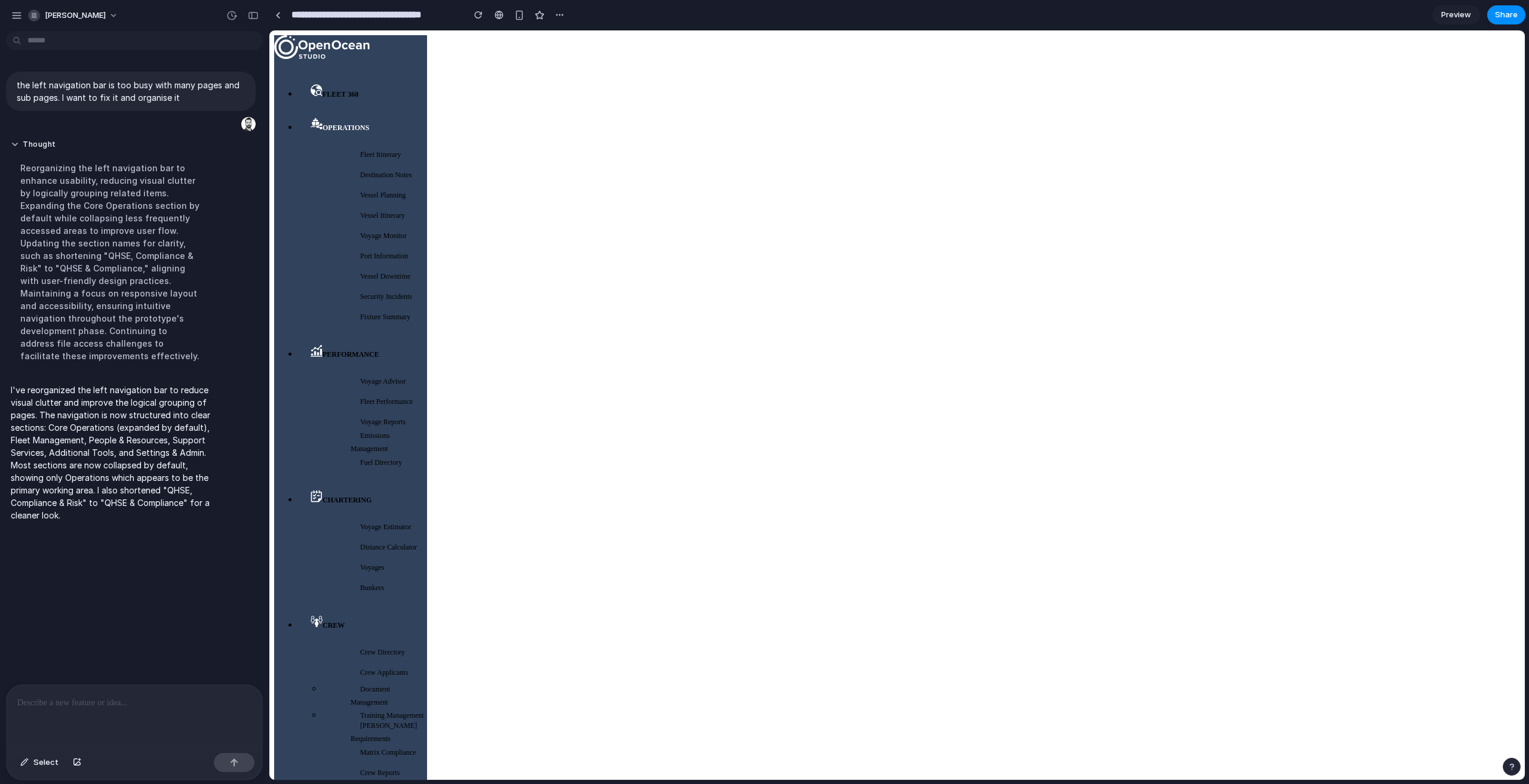
click at [117, 408] on p "I've reorganized the left navigation bar to reduce visual clutter and improve t…" at bounding box center [110, 453] width 199 height 138
drag, startPoint x: 175, startPoint y: 533, endPoint x: 162, endPoint y: 514, distance: 23.0
click at [175, 533] on div "the left navigation bar is too busy with many pages and sub pages. I want to fi…" at bounding box center [130, 360] width 261 height 649
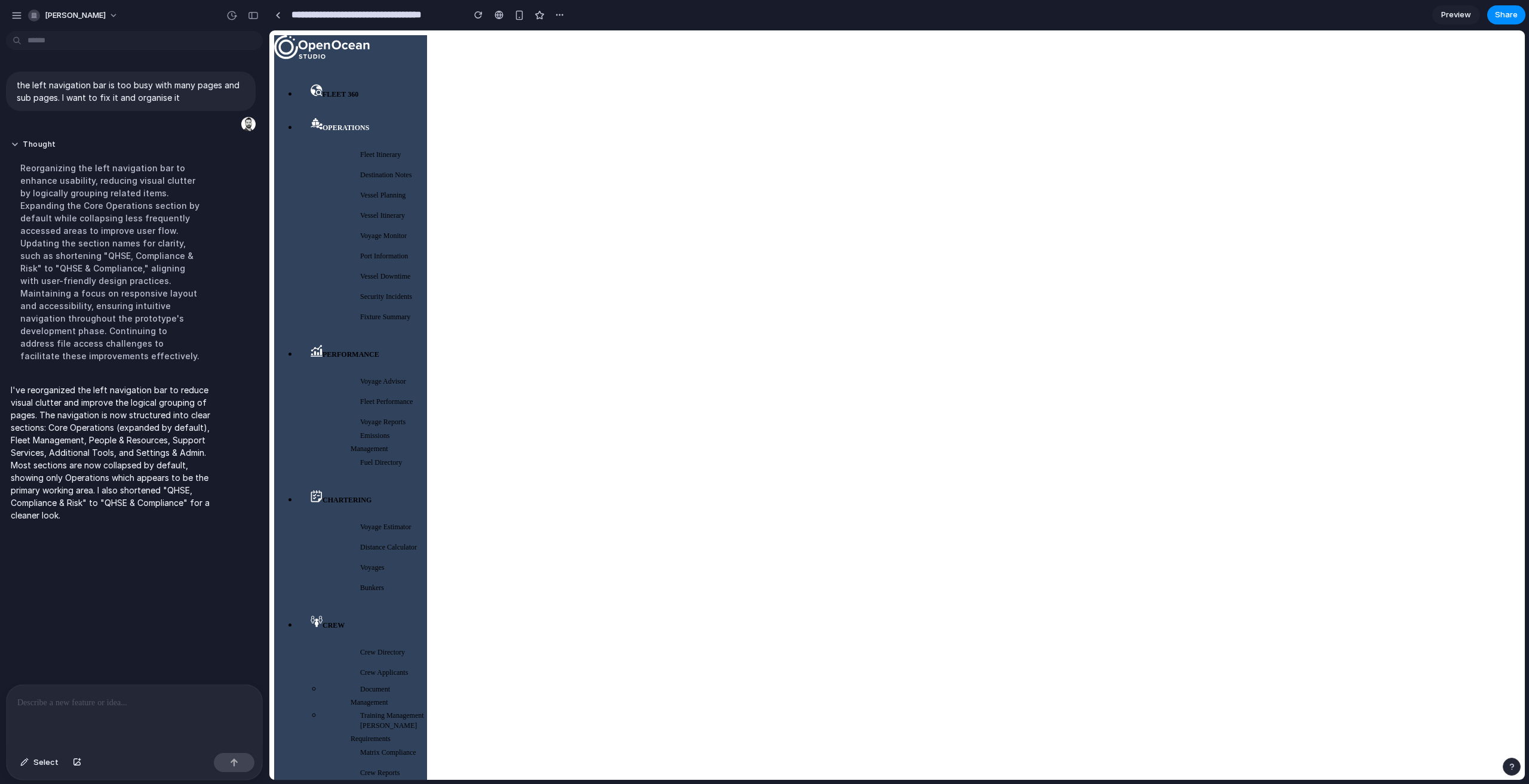
scroll to position [0, 0]
click at [127, 716] on div at bounding box center [134, 716] width 255 height 63
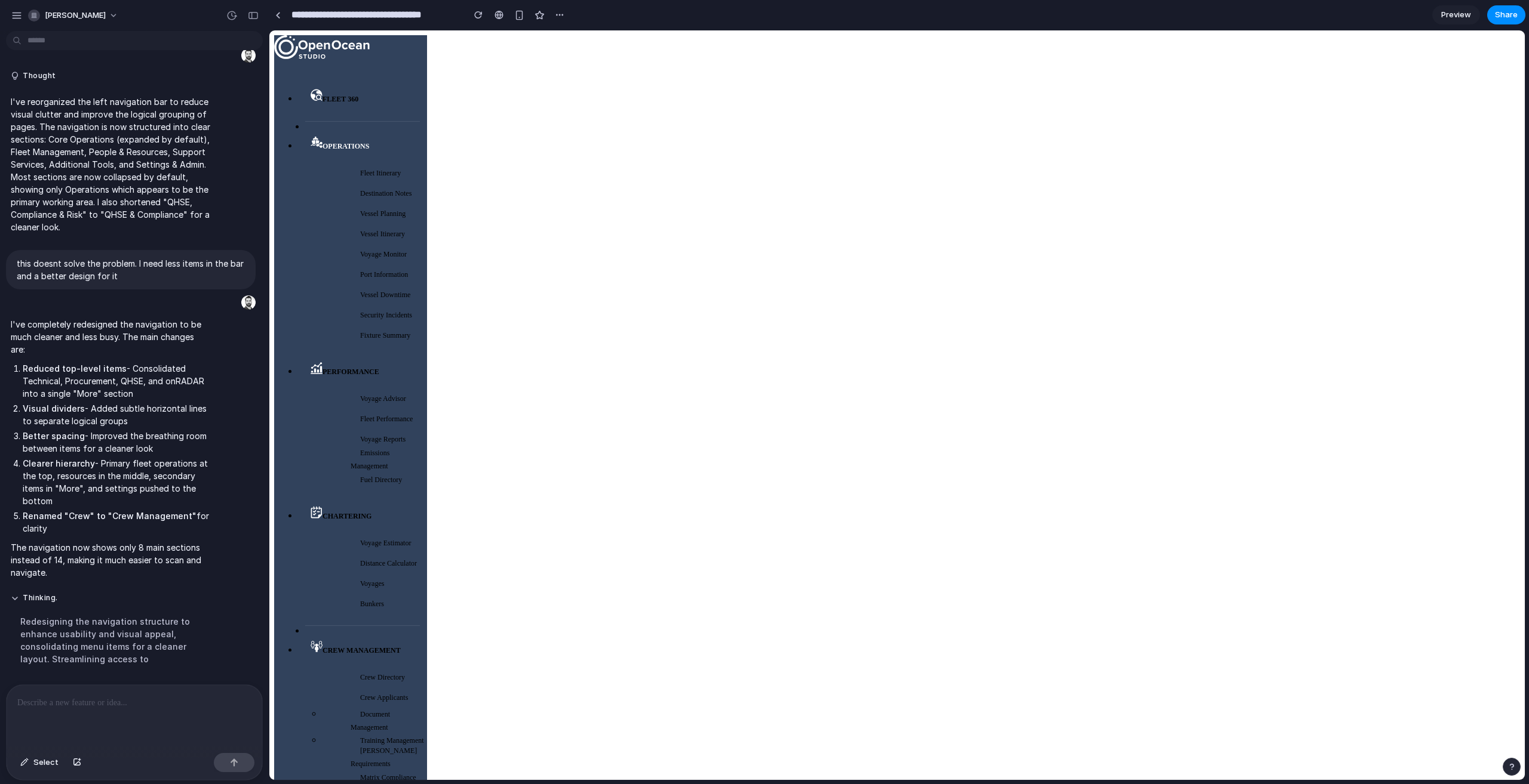
scroll to position [405, 0]
click at [564, 17] on div "button" at bounding box center [560, 15] width 10 height 10
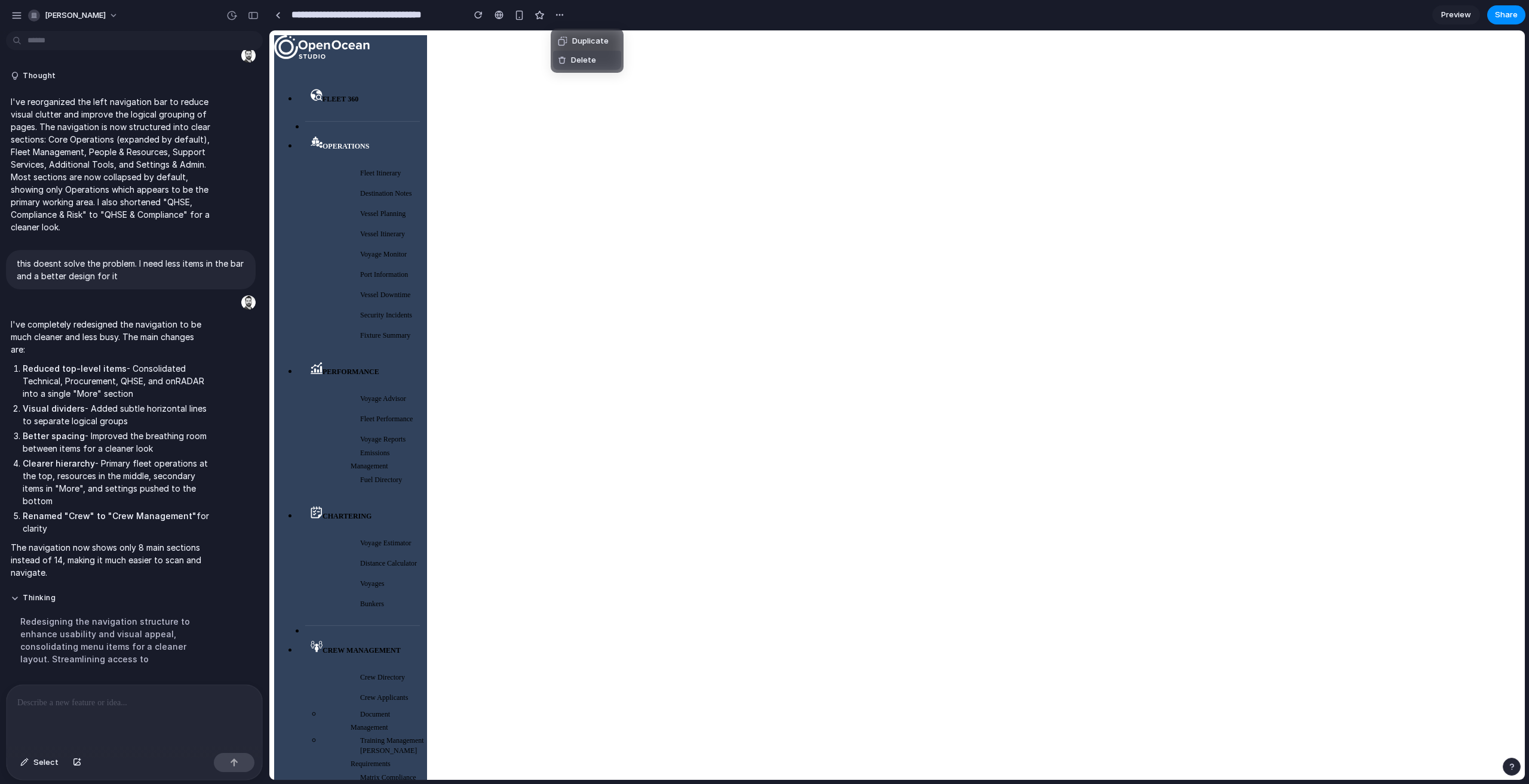
click at [573, 56] on span "Delete" at bounding box center [583, 60] width 25 height 12
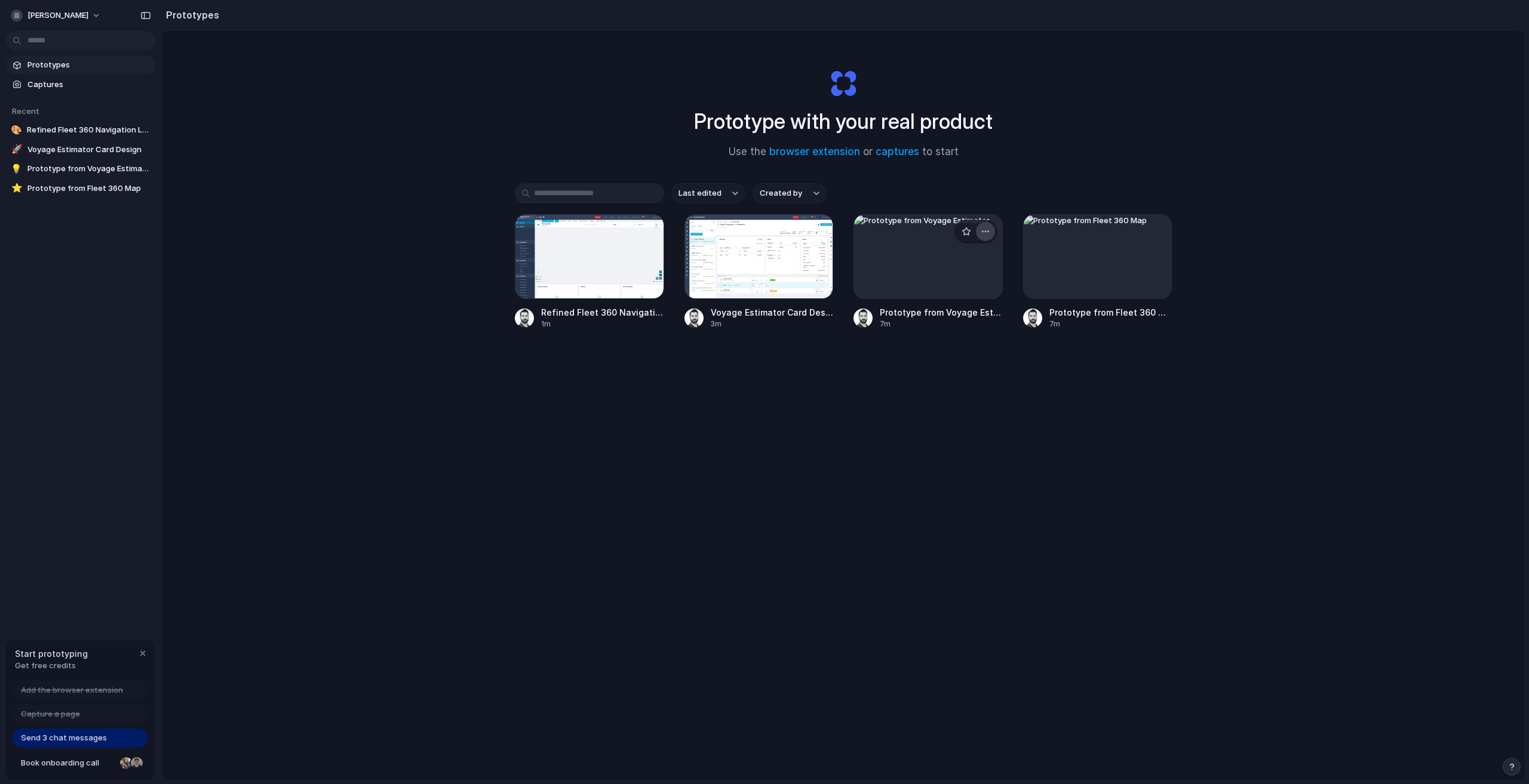
click at [992, 232] on button "button" at bounding box center [985, 231] width 19 height 19
click at [948, 313] on span "Delete" at bounding box center [939, 316] width 25 height 12
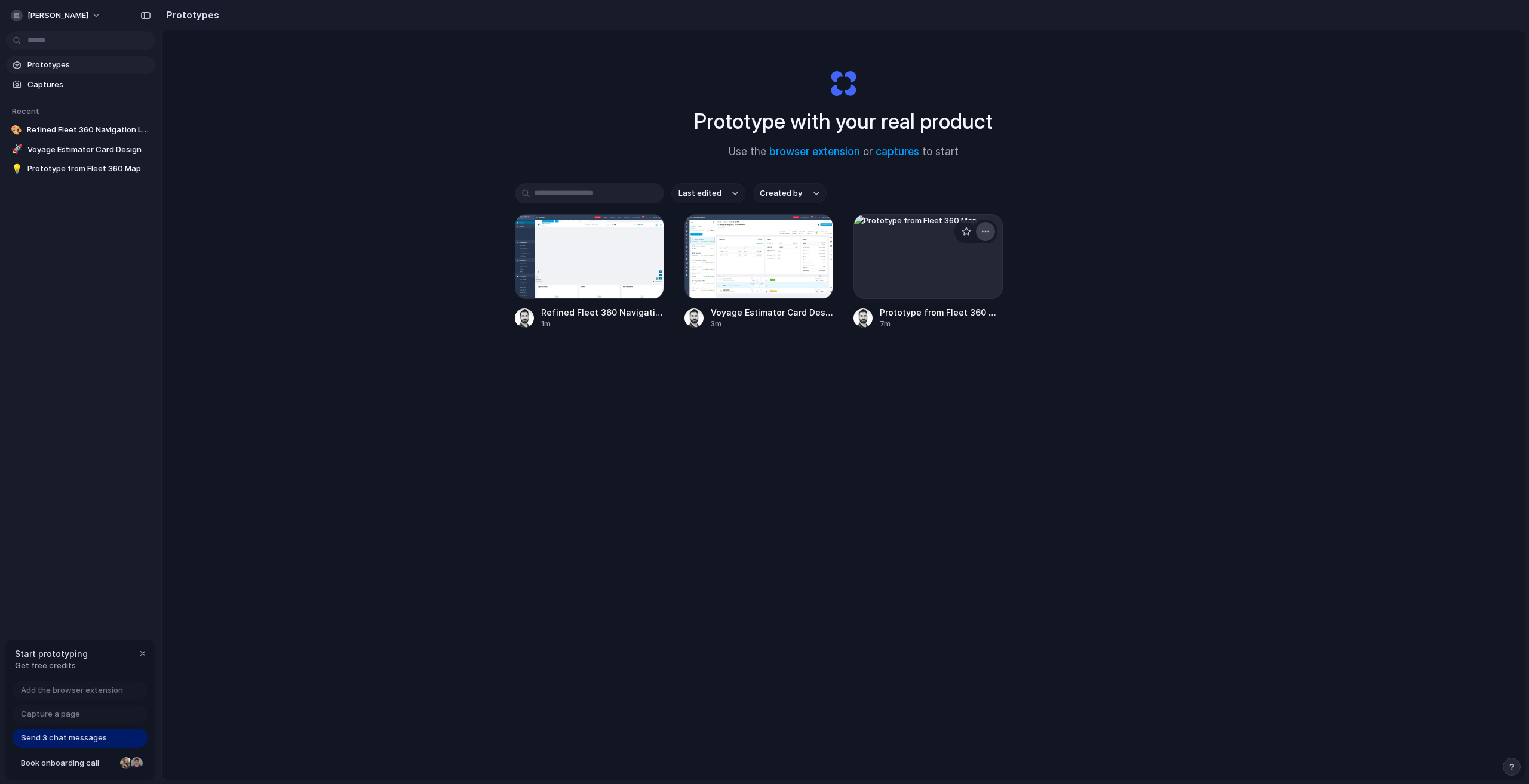
click at [992, 234] on button "button" at bounding box center [985, 231] width 19 height 19
drag, startPoint x: 958, startPoint y: 316, endPoint x: 950, endPoint y: 316, distance: 8.0
click at [958, 316] on li "Delete" at bounding box center [951, 316] width 85 height 19
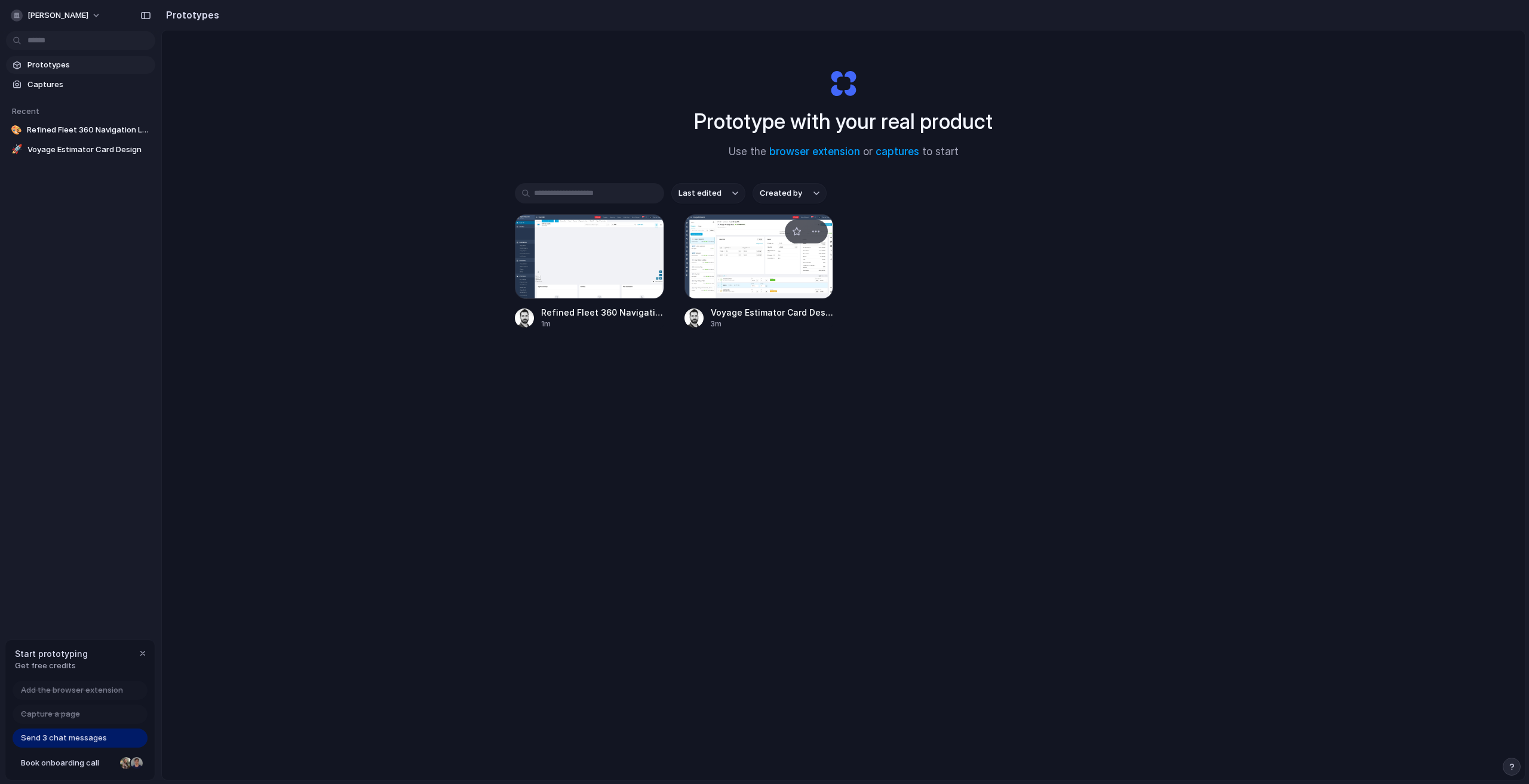
click at [743, 264] on div at bounding box center [758, 257] width 149 height 85
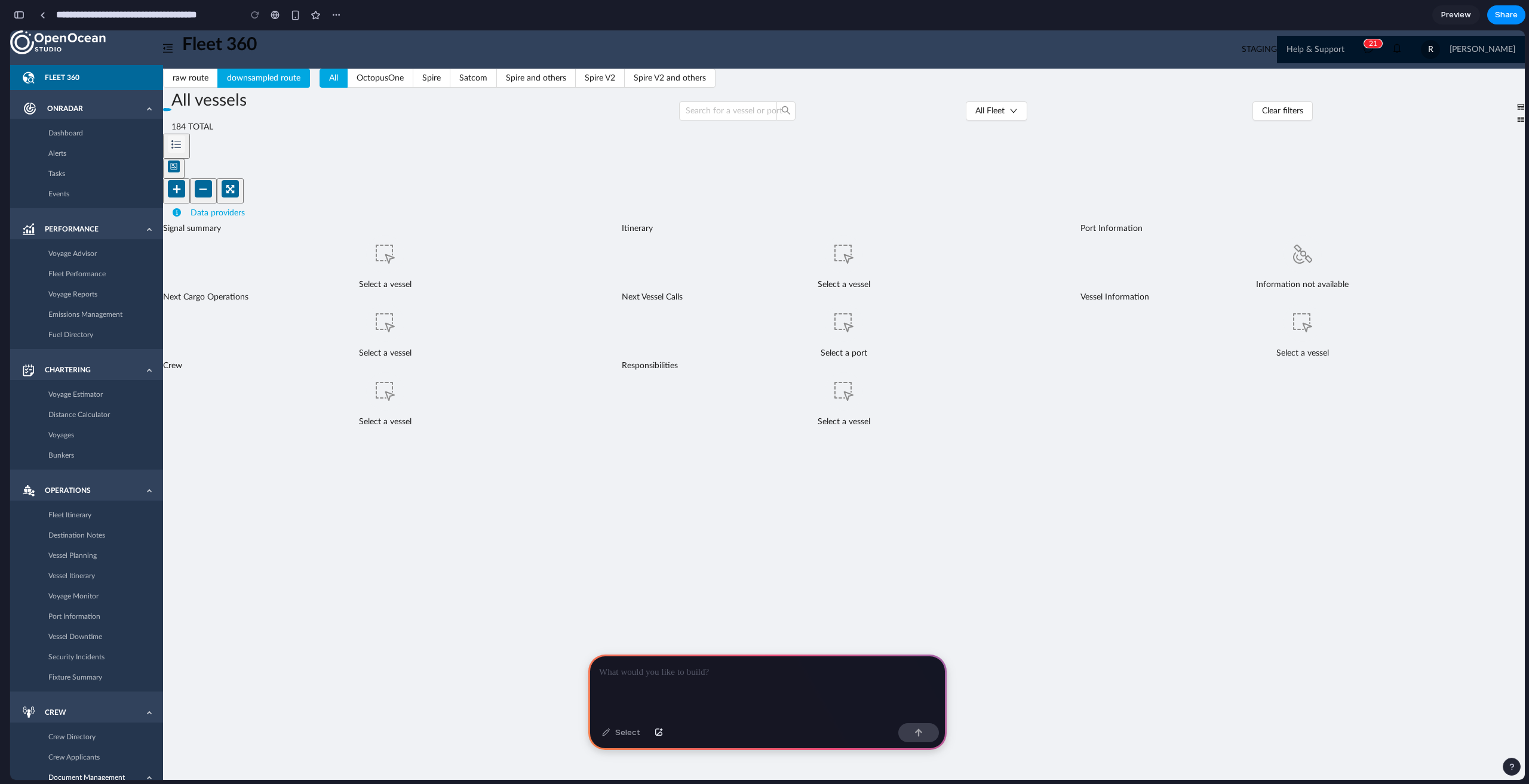
scroll to position [1375, 0]
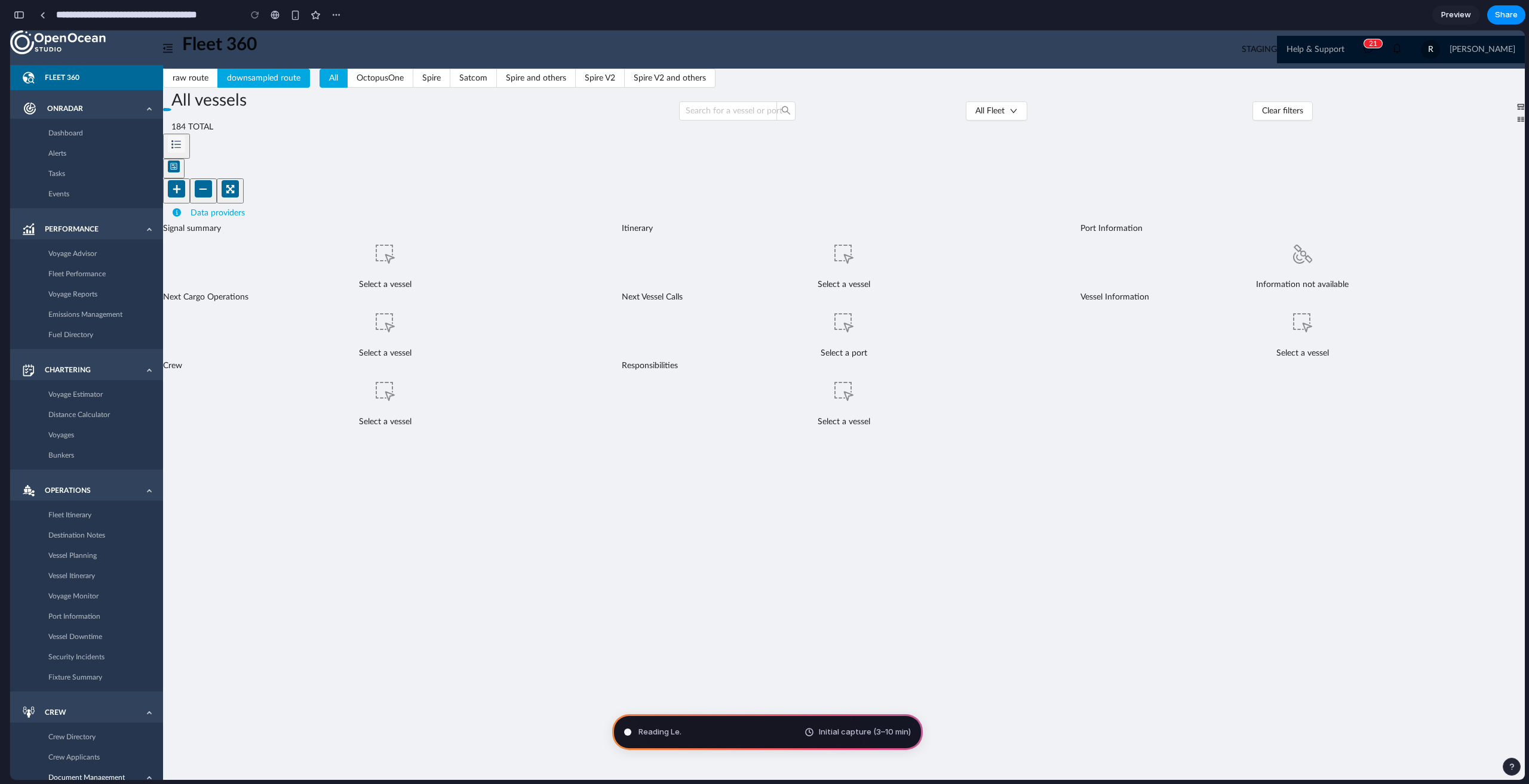
type input "**********"
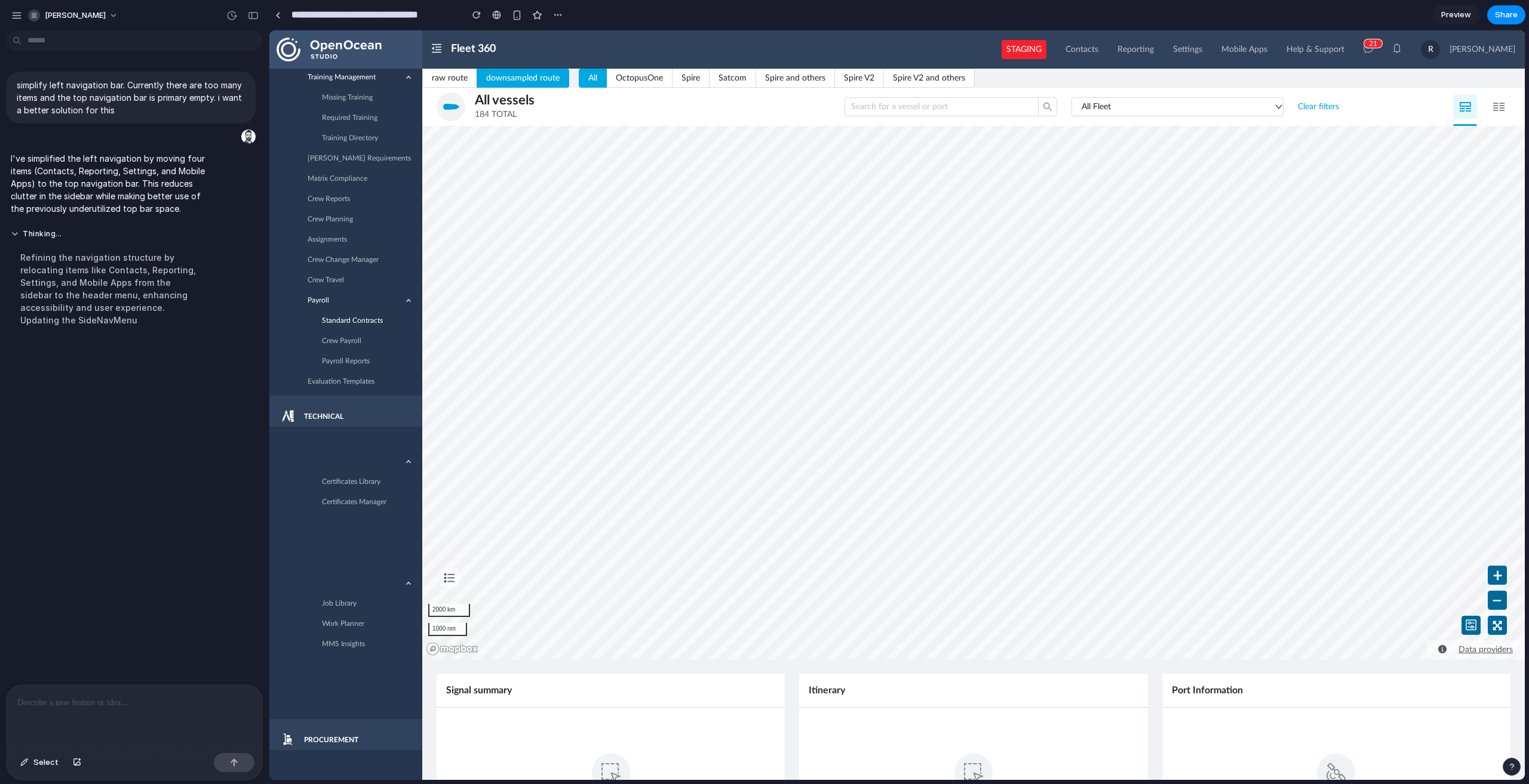
scroll to position [1161, 0]
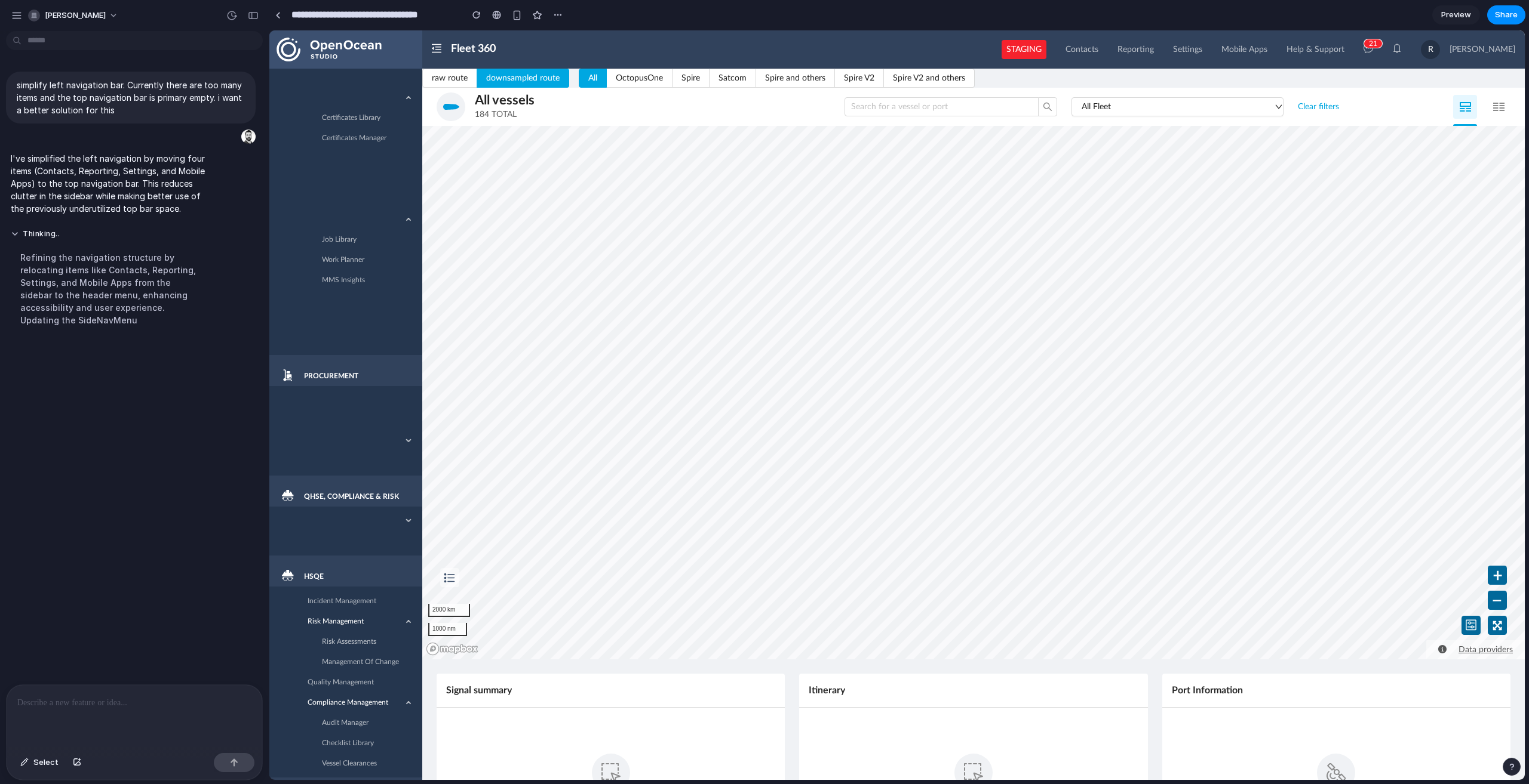
click at [1440, 15] on link "Preview" at bounding box center [1455, 14] width 48 height 19
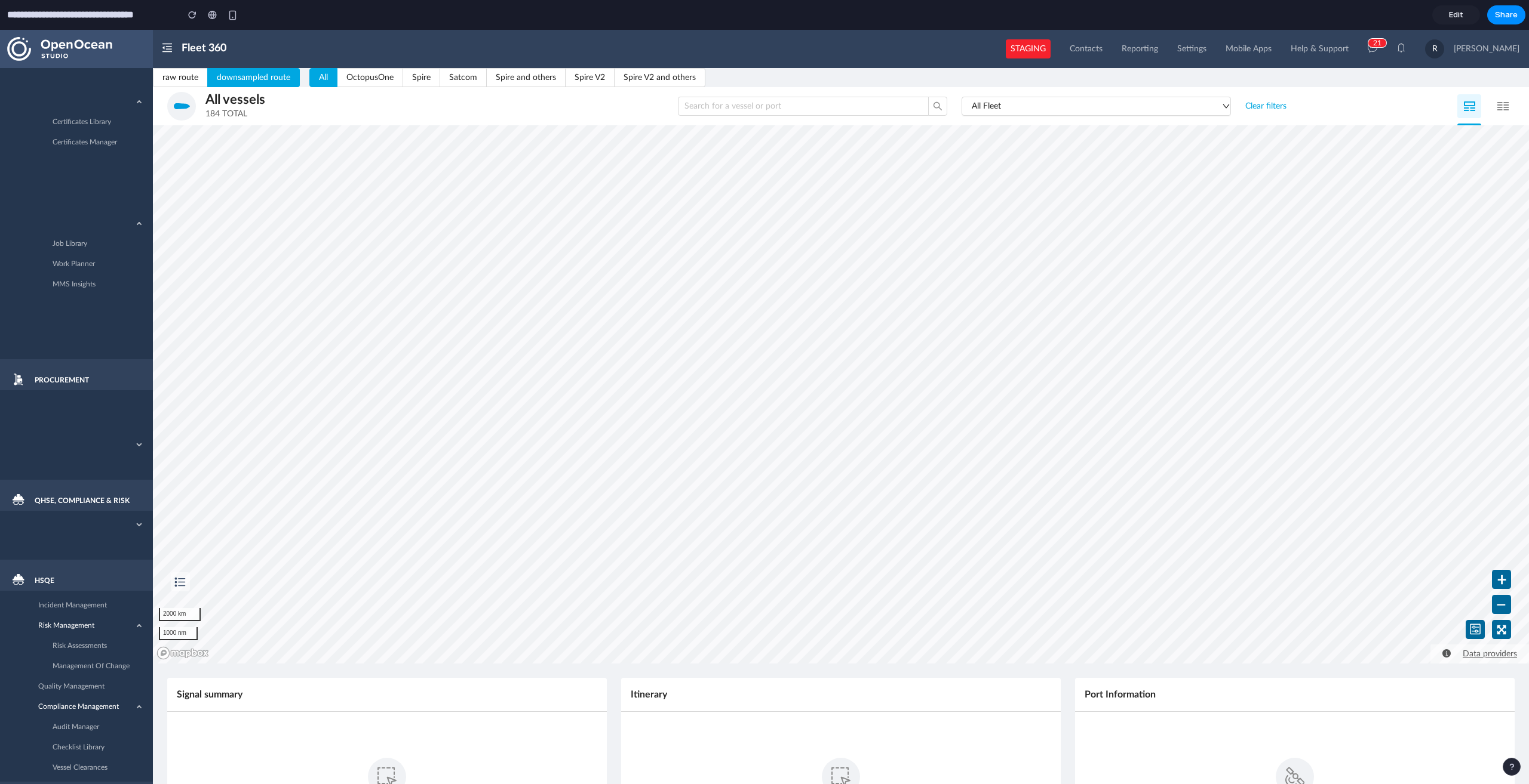
scroll to position [1156, 0]
click at [1448, 12] on link "Edit" at bounding box center [1455, 14] width 48 height 19
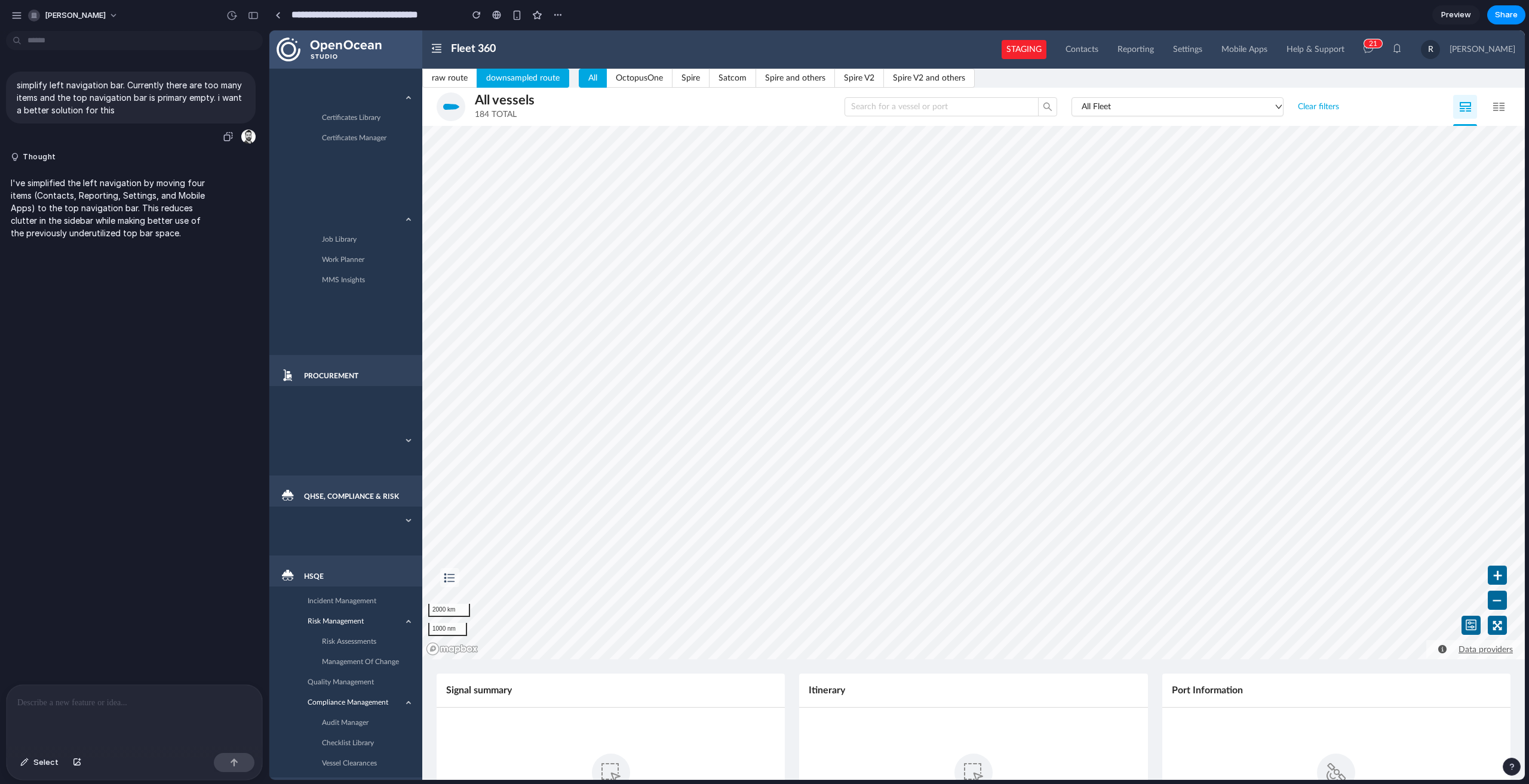
click at [96, 117] on div "simplify left navigation bar. Currently there are too many items and the top na…" at bounding box center [130, 98] width 250 height 52
drag, startPoint x: 1207, startPoint y: 46, endPoint x: 1195, endPoint y: 46, distance: 12.0
click at [1212, 46] on li "Mobile Apps" at bounding box center [1244, 49] width 65 height 27
drag, startPoint x: 1191, startPoint y: 46, endPoint x: 1184, endPoint y: 46, distance: 7.0
click at [1190, 46] on div "Settings" at bounding box center [1187, 49] width 29 height 27
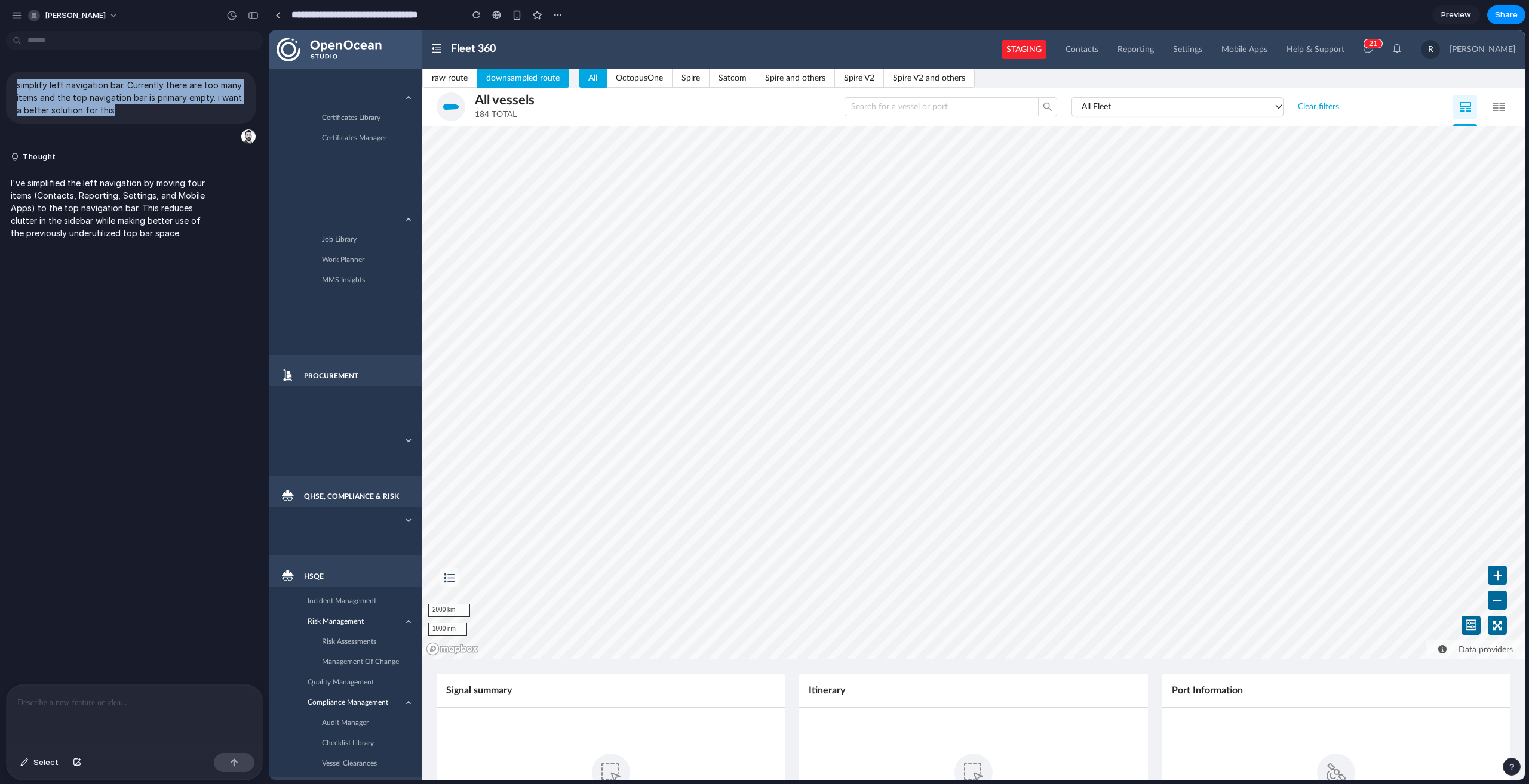
drag, startPoint x: 133, startPoint y: 106, endPoint x: -12, endPoint y: 79, distance: 147.5
click at [0, 79] on html "**********" at bounding box center [764, 392] width 1529 height 784
click at [184, 516] on div "simplify left navigation bar. Currently there are too many items and the top na…" at bounding box center [130, 360] width 261 height 649
drag, startPoint x: 115, startPoint y: 707, endPoint x: 117, endPoint y: 714, distance: 7.3
click at [115, 708] on p at bounding box center [134, 703] width 234 height 14
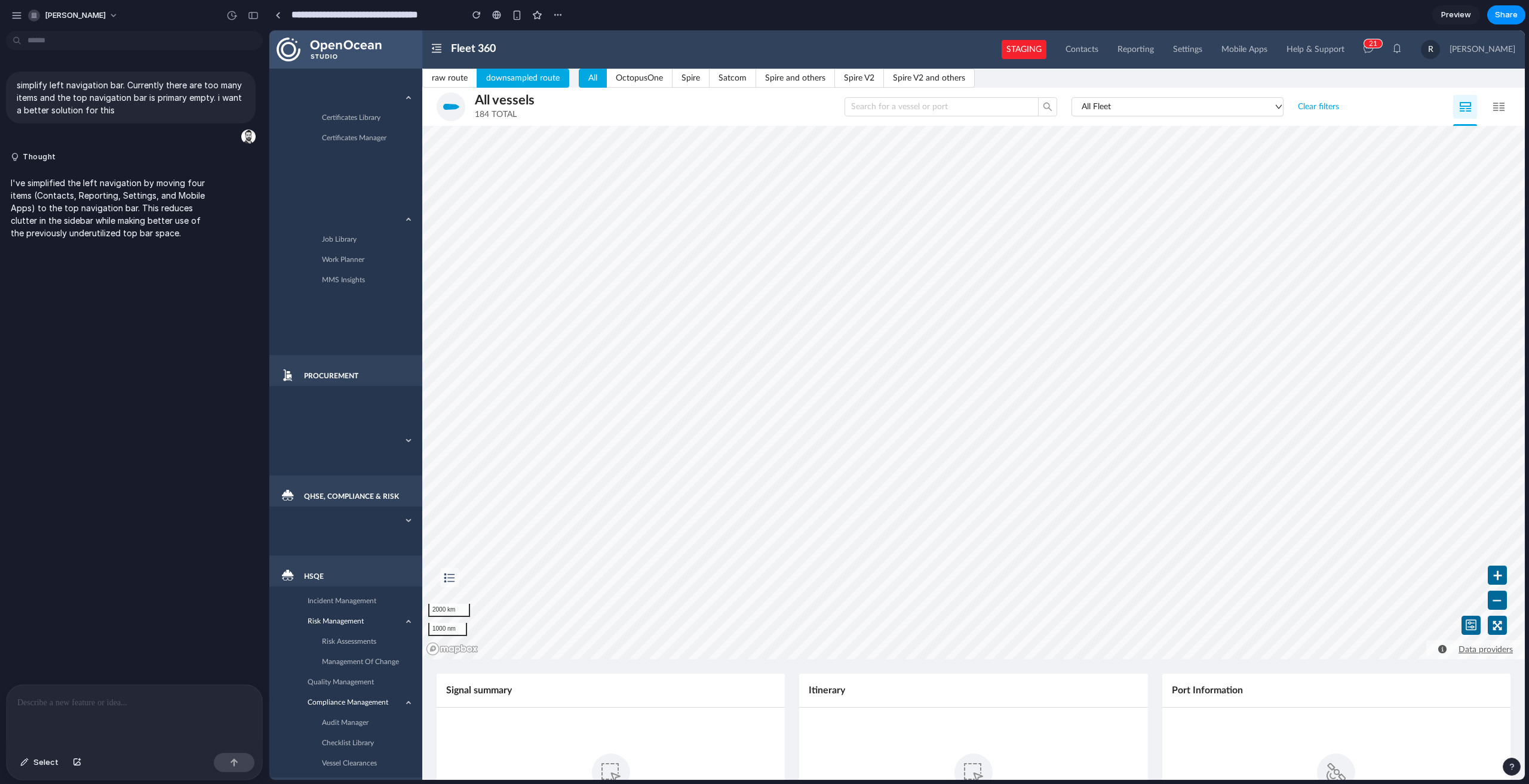
click at [298, 421] on link at bounding box center [298, 421] width 0 height 0
click at [343, 431] on div at bounding box center [345, 441] width 153 height 20
click at [58, 705] on p at bounding box center [134, 703] width 234 height 14
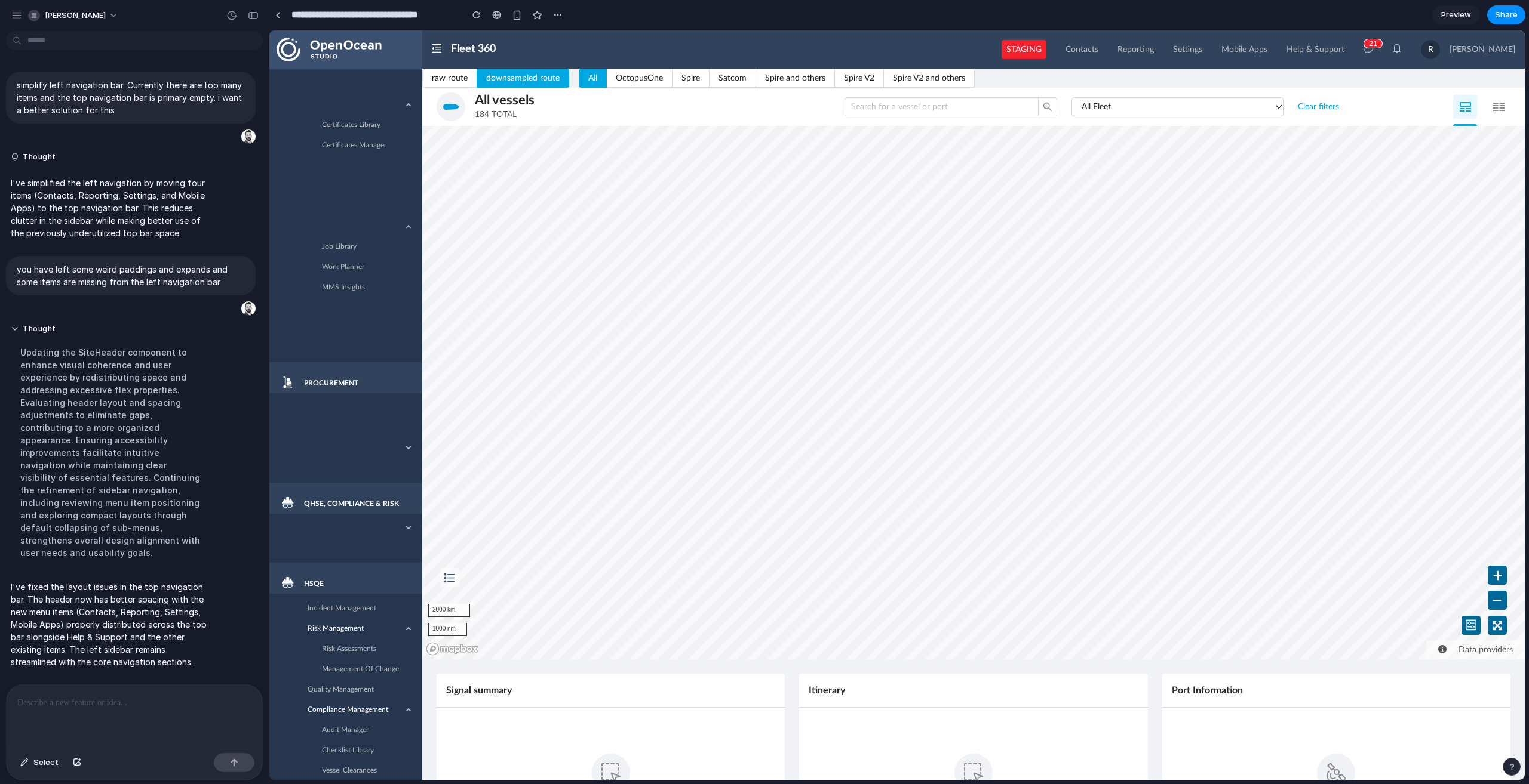
scroll to position [1161, 0]
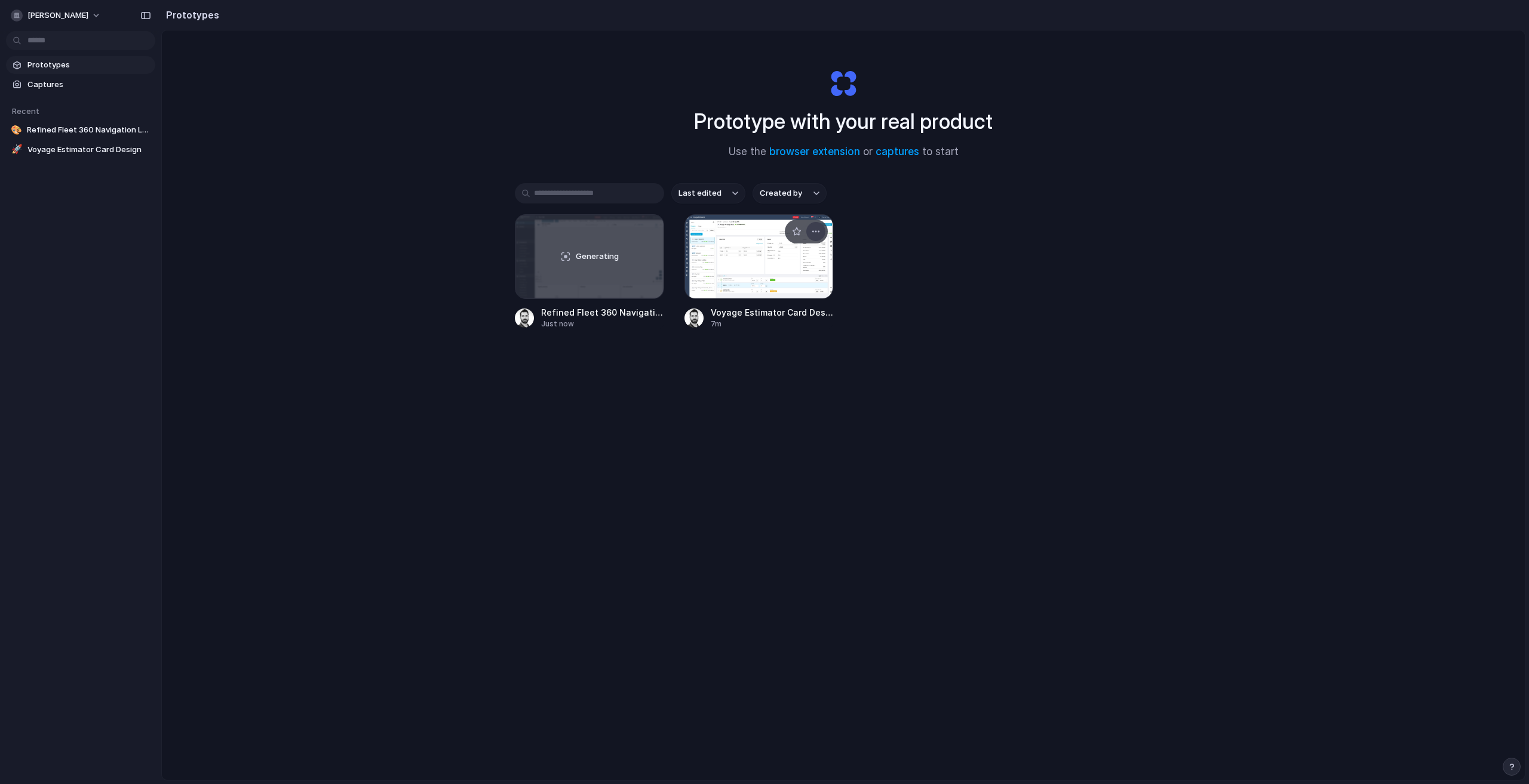
click at [815, 232] on div "button" at bounding box center [816, 231] width 10 height 10
click at [762, 316] on span "Delete" at bounding box center [770, 316] width 25 height 12
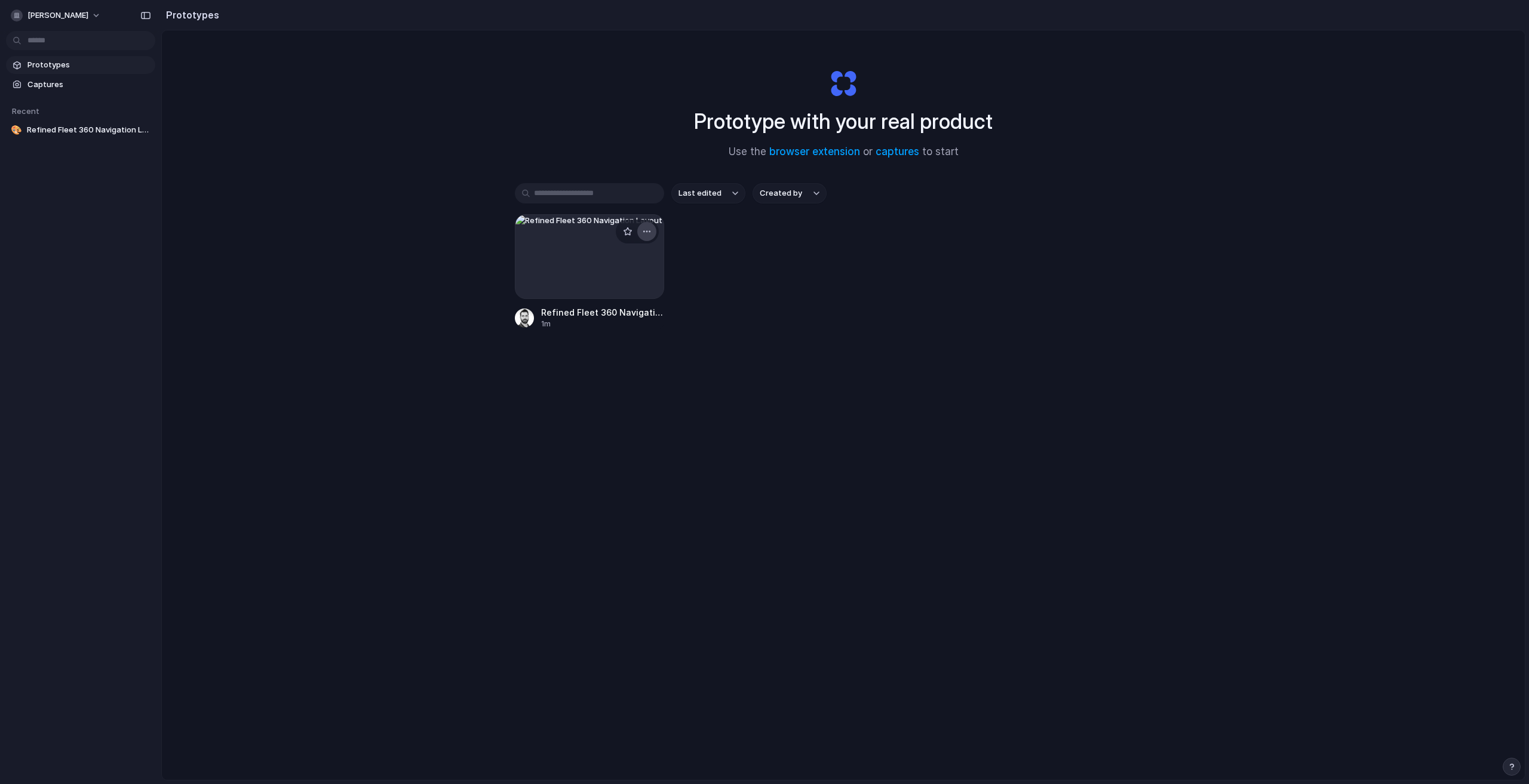
click at [648, 229] on div "button" at bounding box center [646, 231] width 10 height 10
click at [605, 311] on span "Delete" at bounding box center [601, 316] width 25 height 12
